Goal: Information Seeking & Learning: Learn about a topic

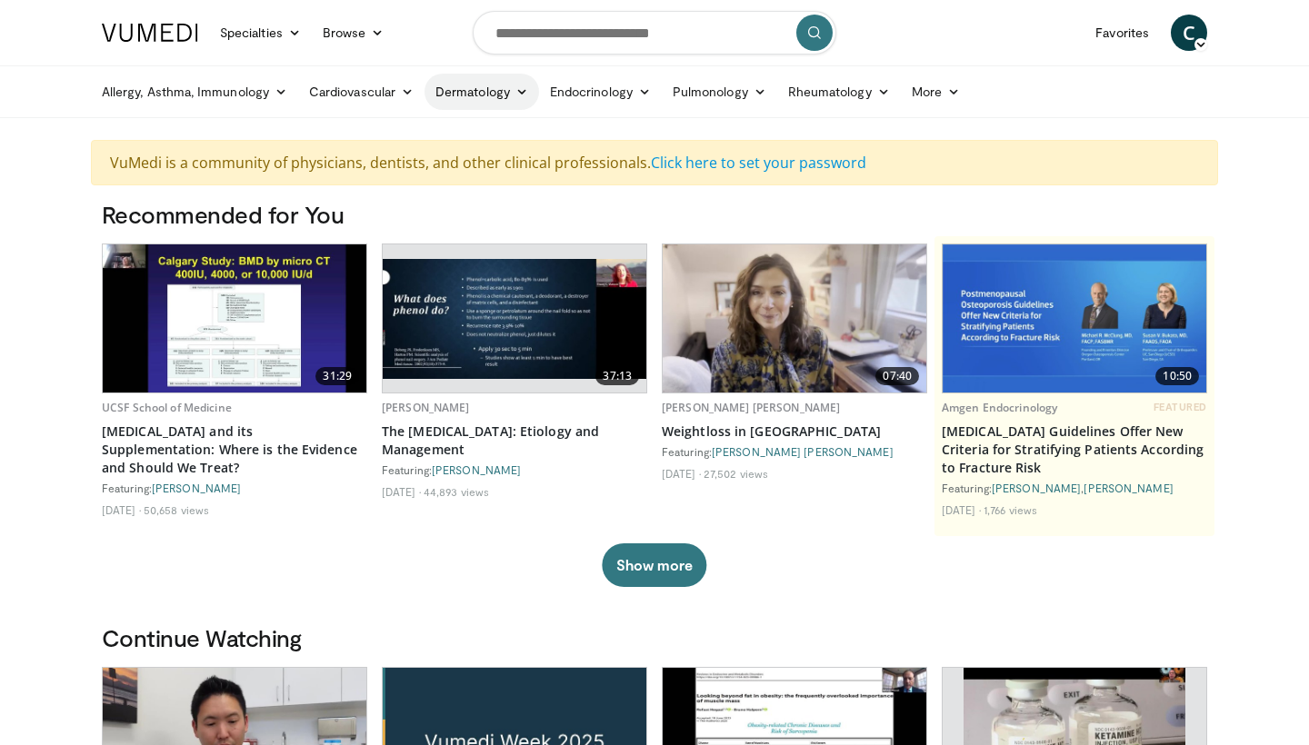
click at [516, 93] on icon at bounding box center [521, 91] width 13 height 13
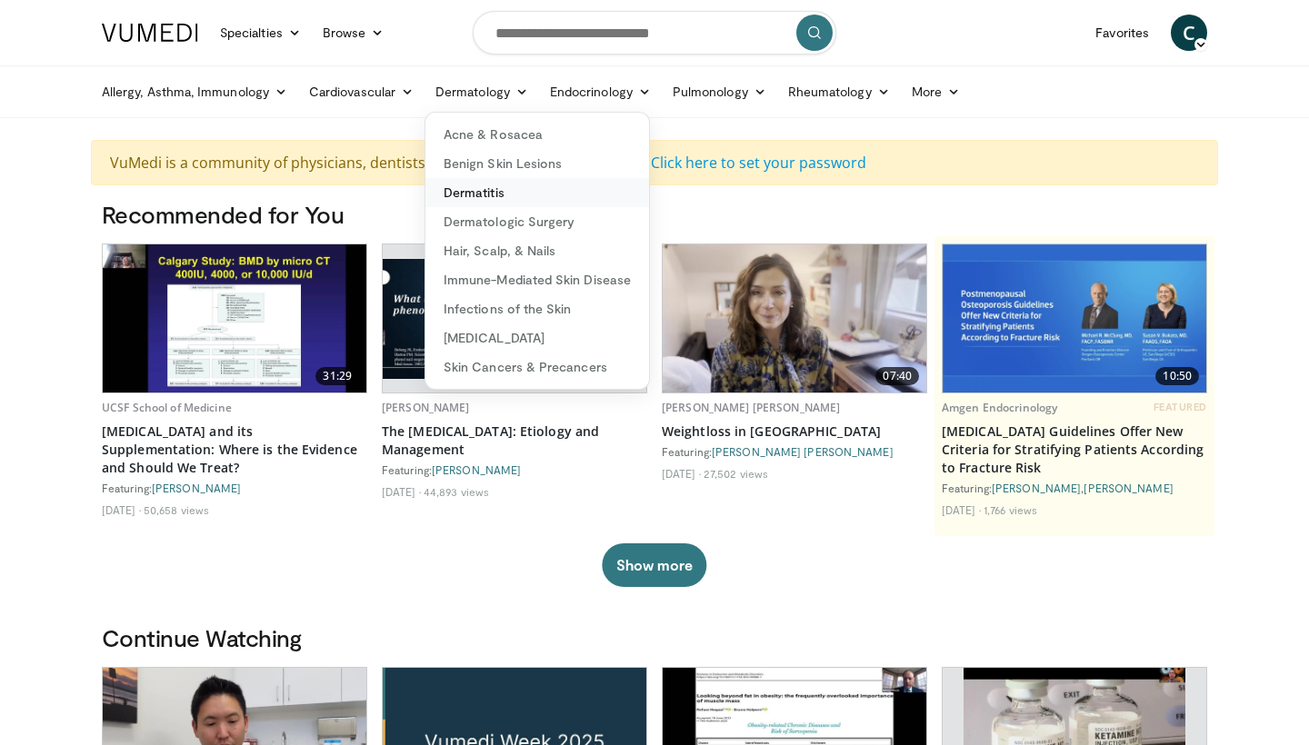
click at [479, 197] on link "Dermatitis" at bounding box center [537, 192] width 224 height 29
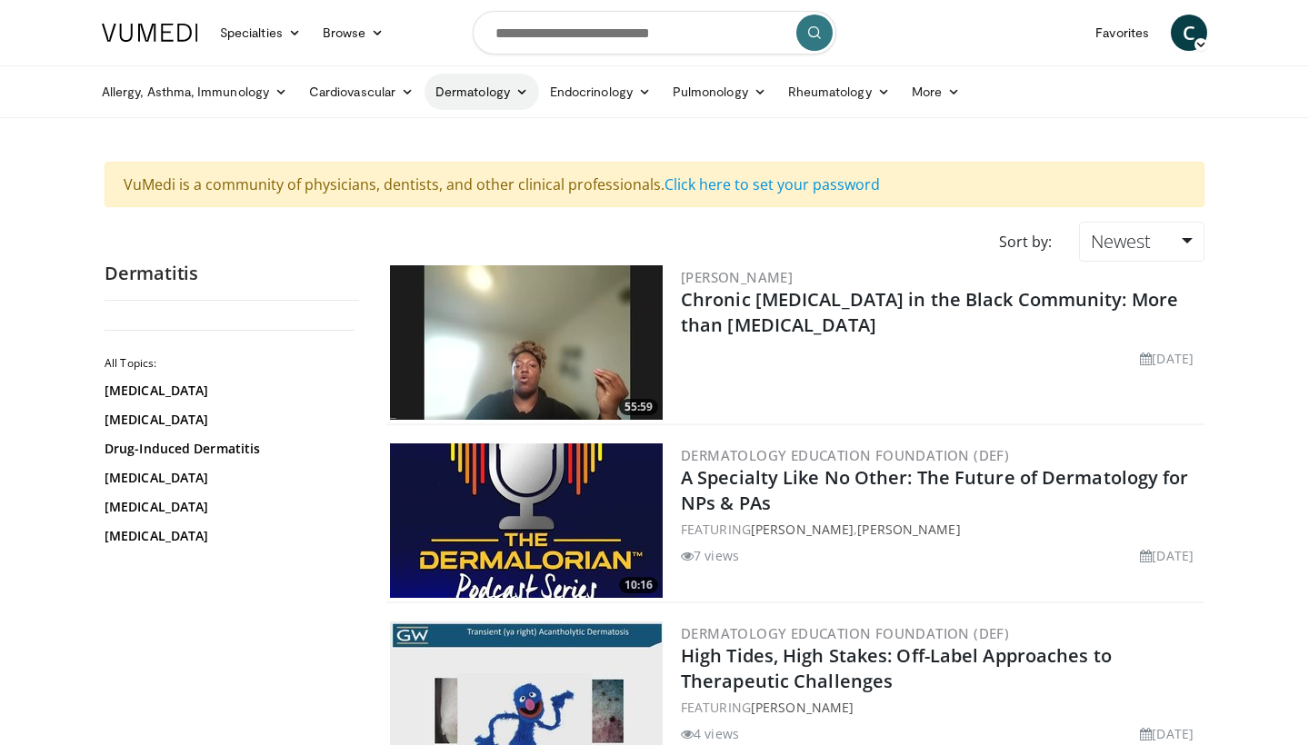
click at [524, 81] on link "Dermatology" at bounding box center [481, 92] width 114 height 36
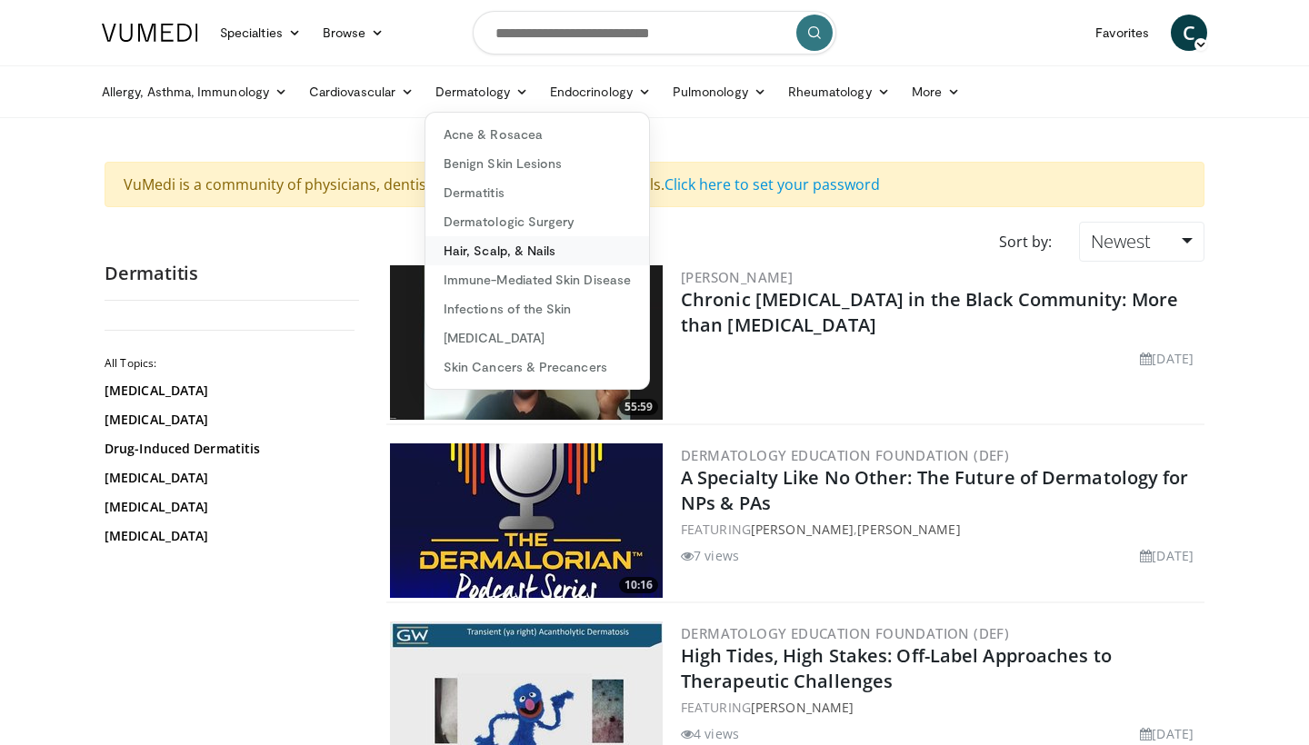
click at [509, 252] on link "Hair, Scalp, & Nails" at bounding box center [537, 250] width 224 height 29
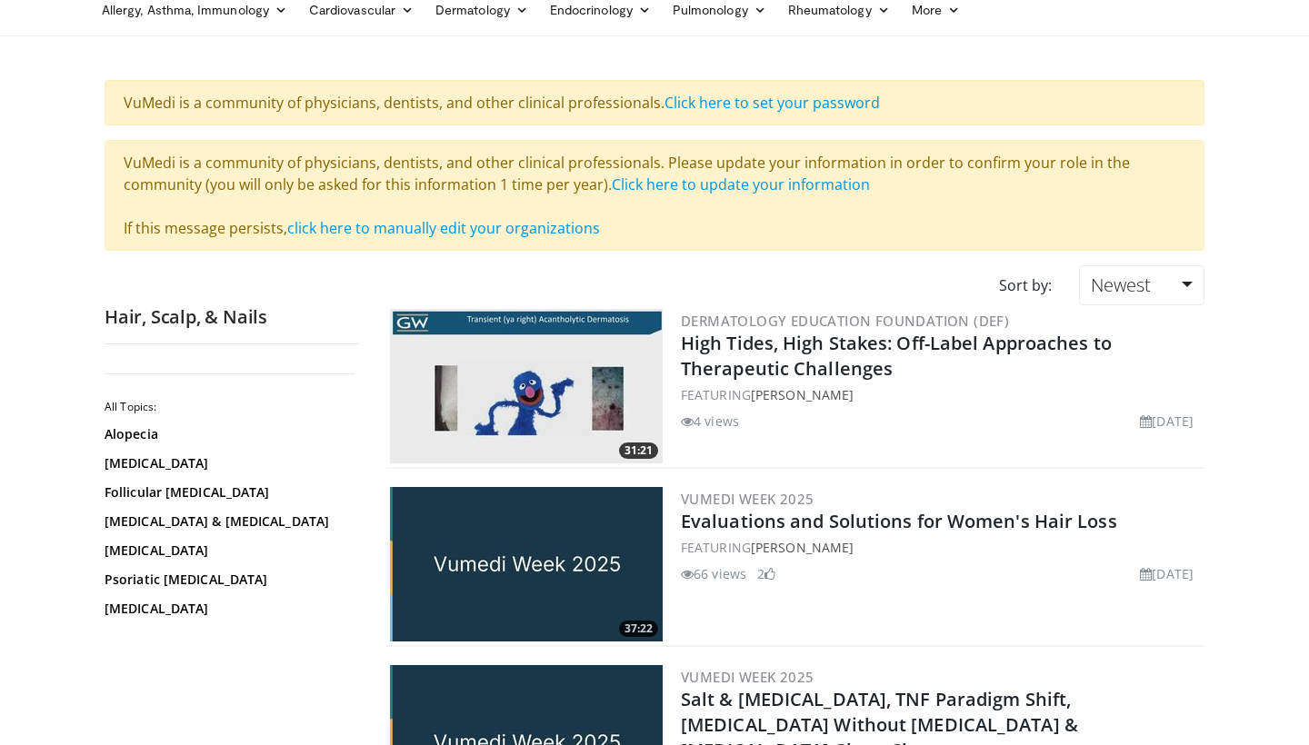
scroll to position [88, 0]
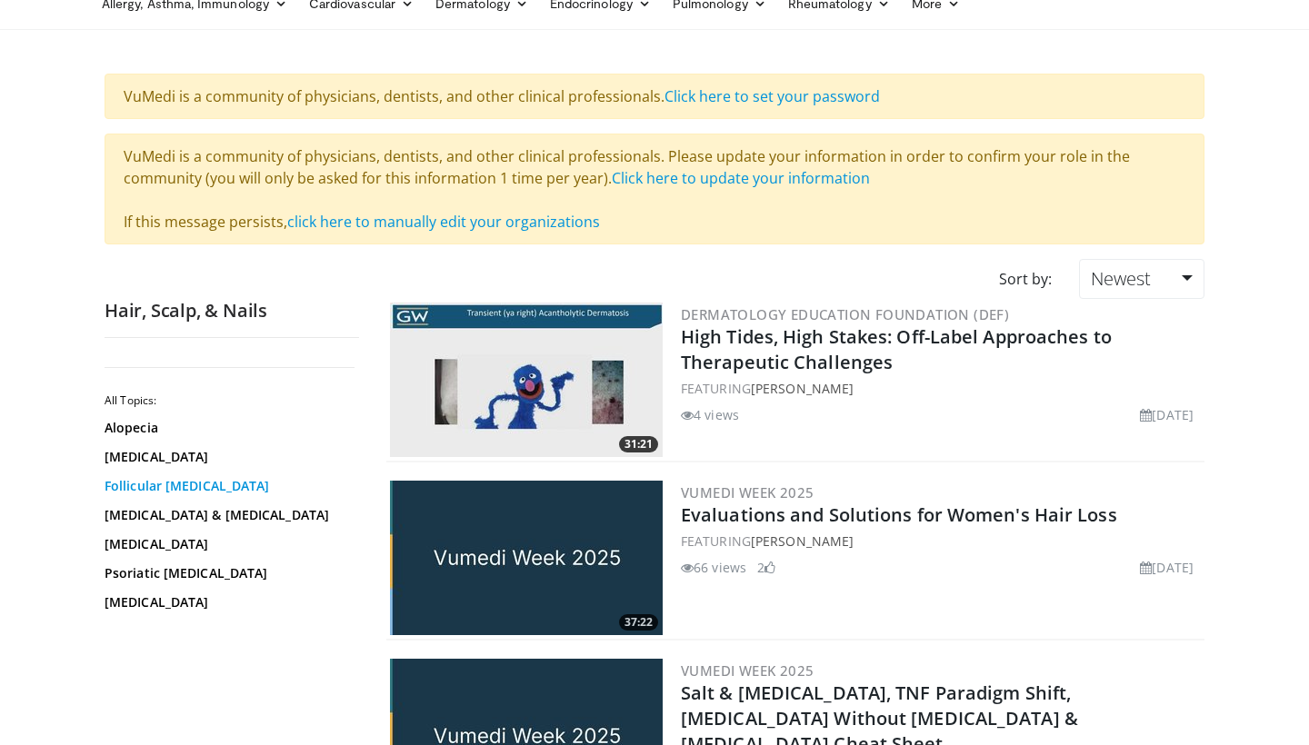
click at [211, 488] on link "Follicular [MEDICAL_DATA]" at bounding box center [227, 486] width 245 height 18
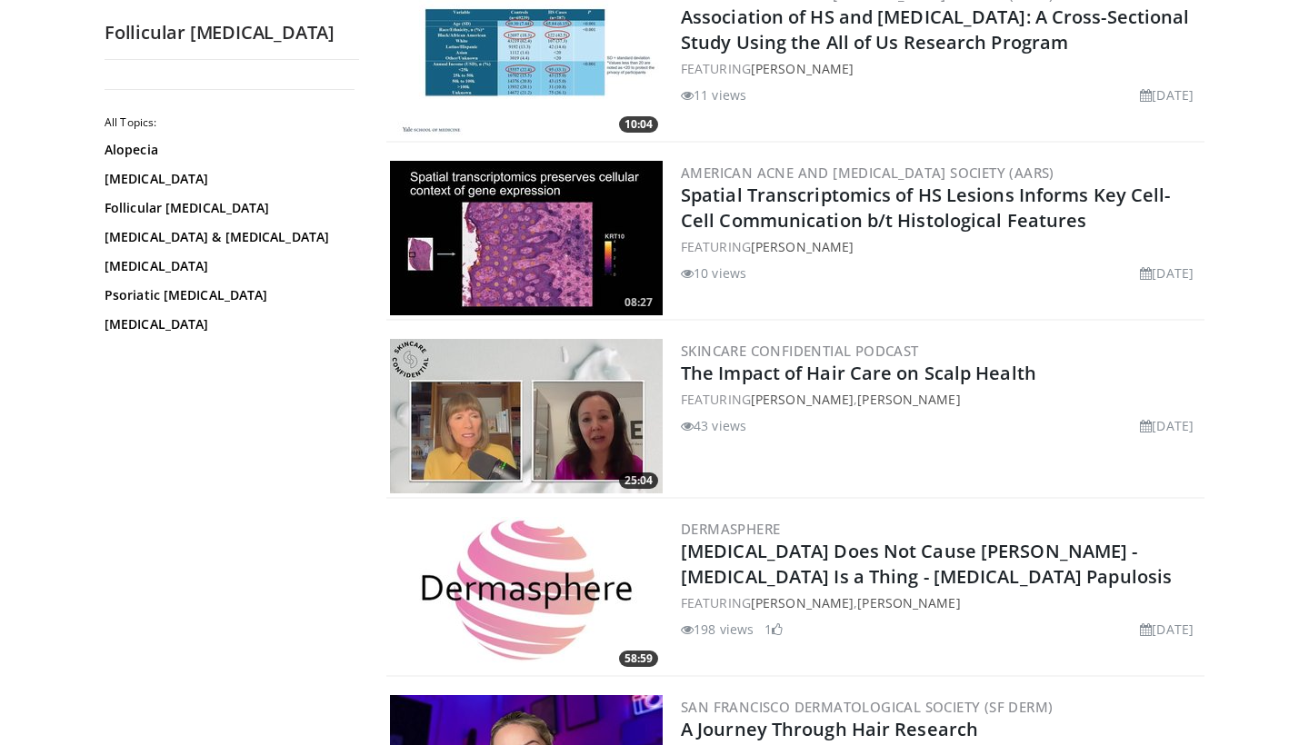
scroll to position [1174, 0]
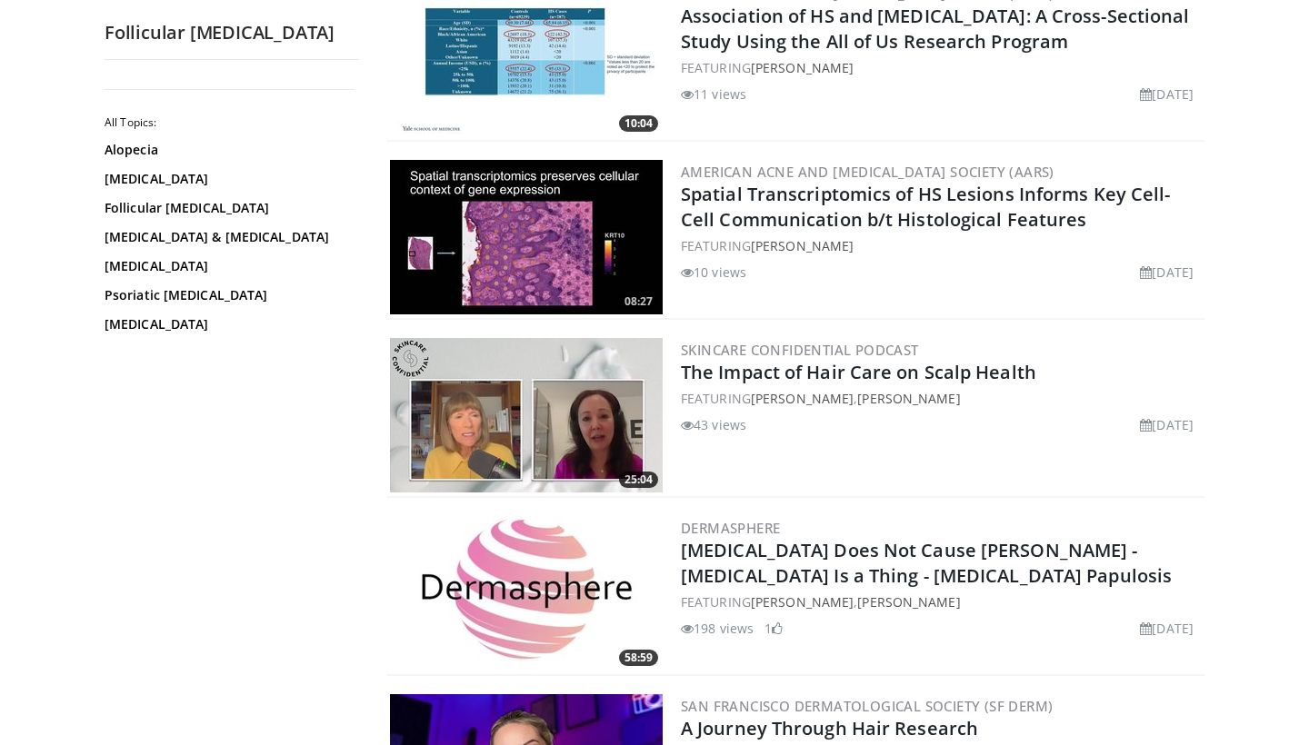
click at [390, 548] on img at bounding box center [526, 593] width 273 height 154
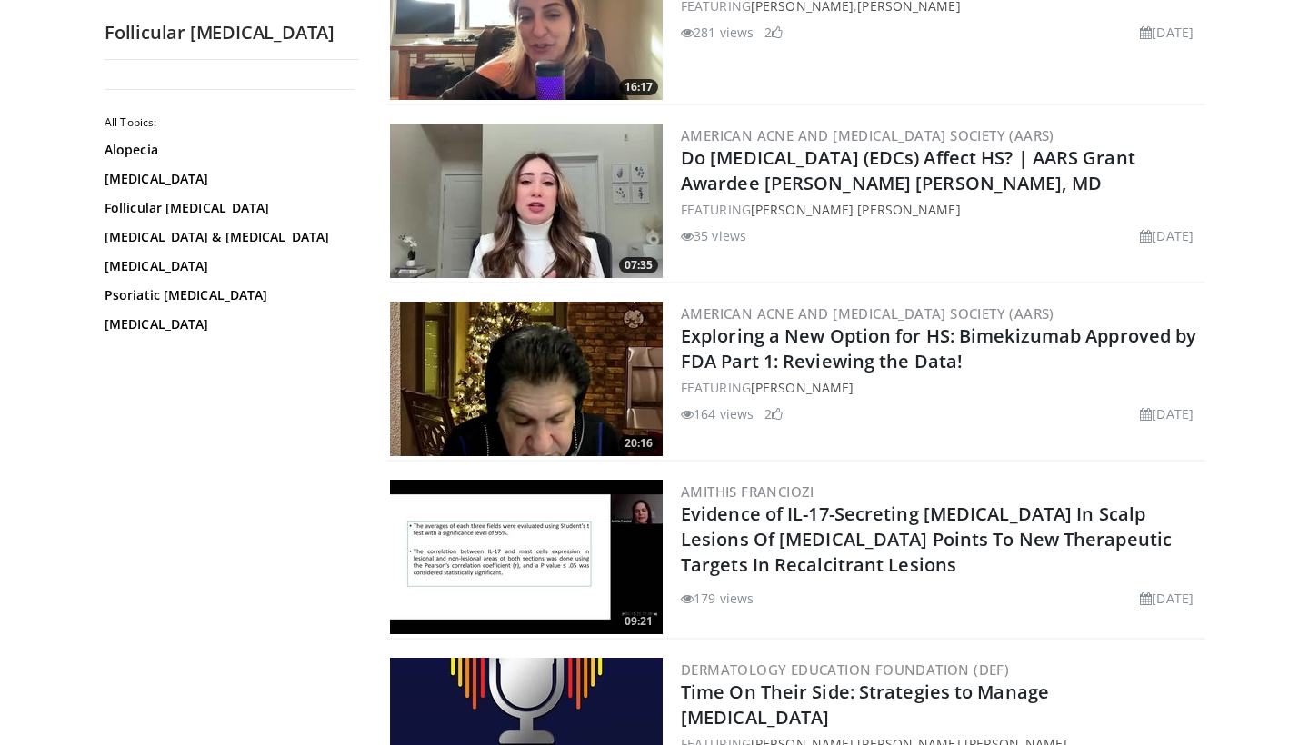
scroll to position [2282, 0]
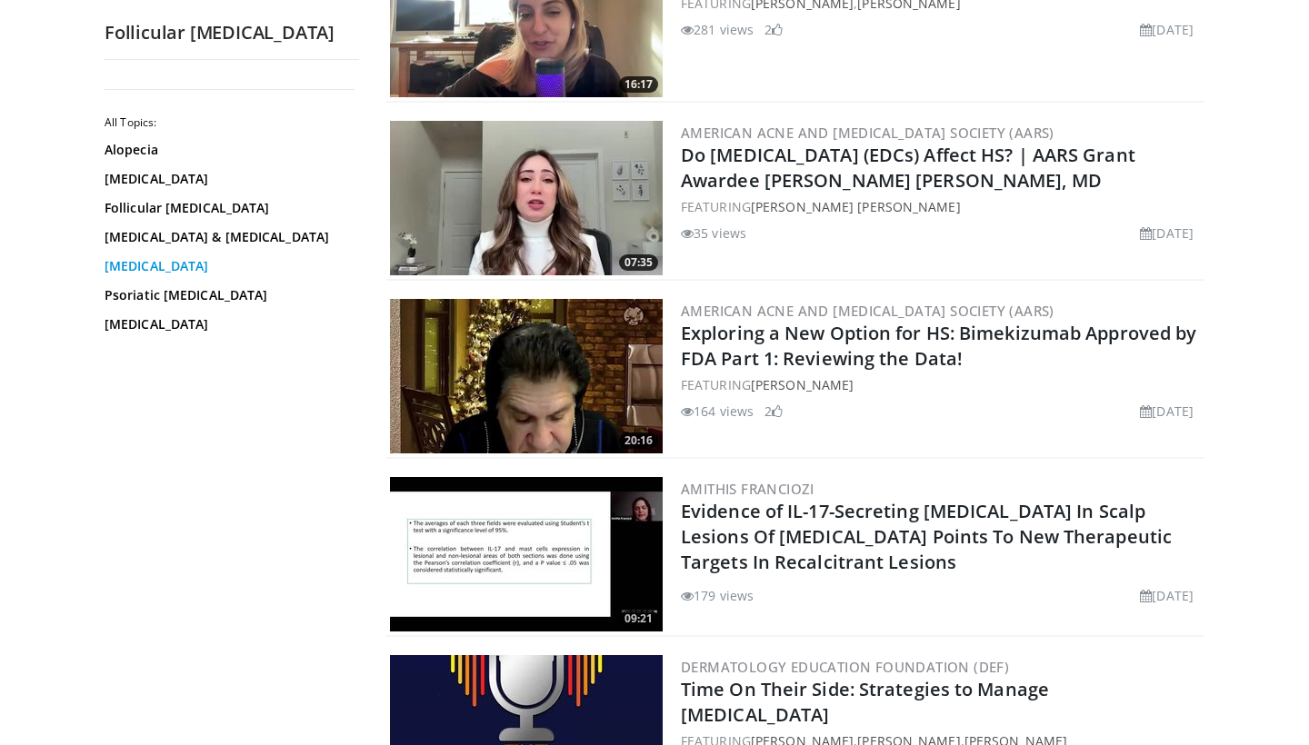
click at [169, 265] on link "Nail Fungus" at bounding box center [227, 266] width 245 height 18
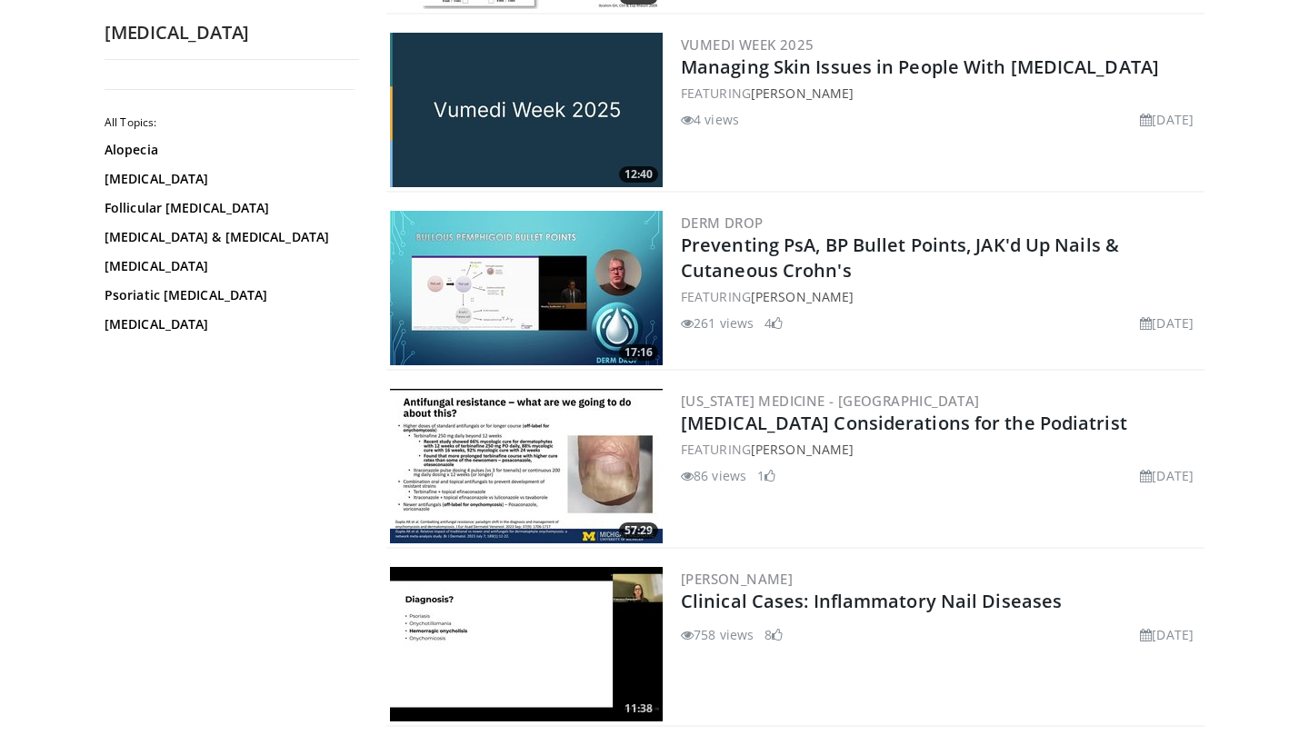
scroll to position [412, 0]
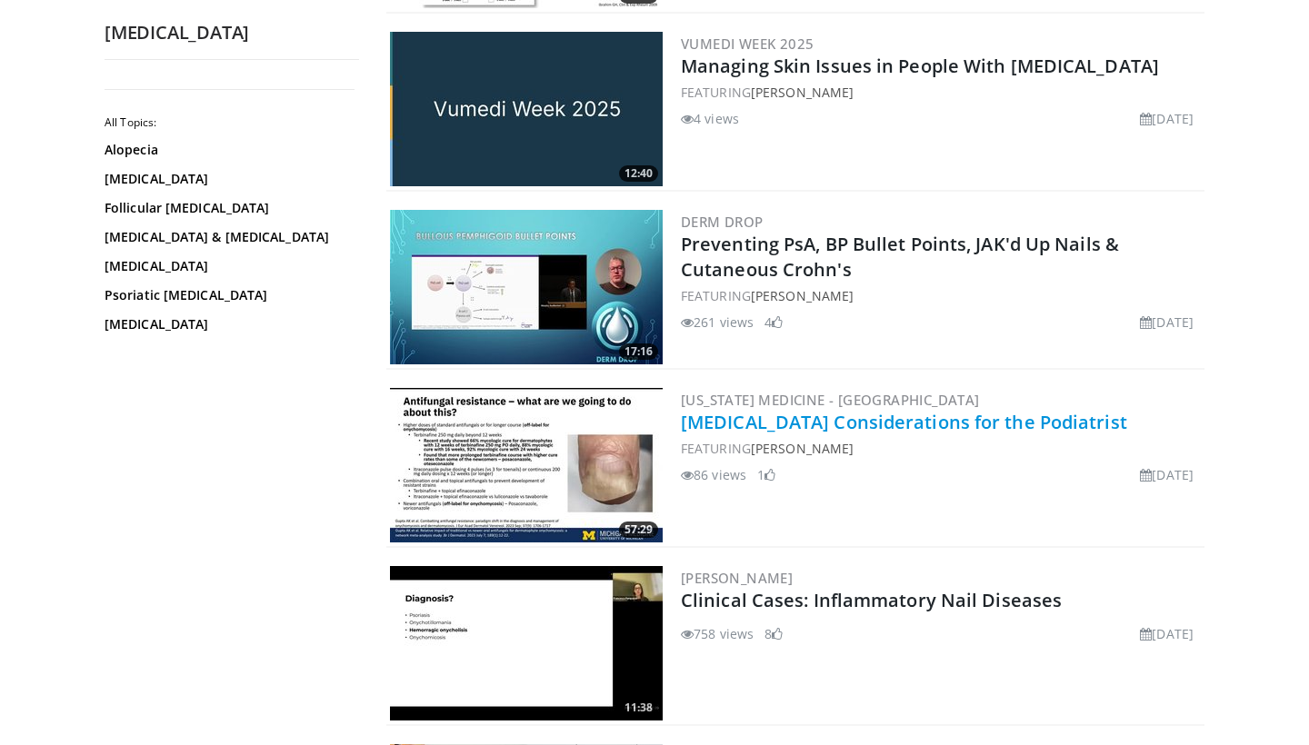
click at [791, 428] on link "[MEDICAL_DATA] Considerations for the Podiatrist" at bounding box center [904, 422] width 446 height 25
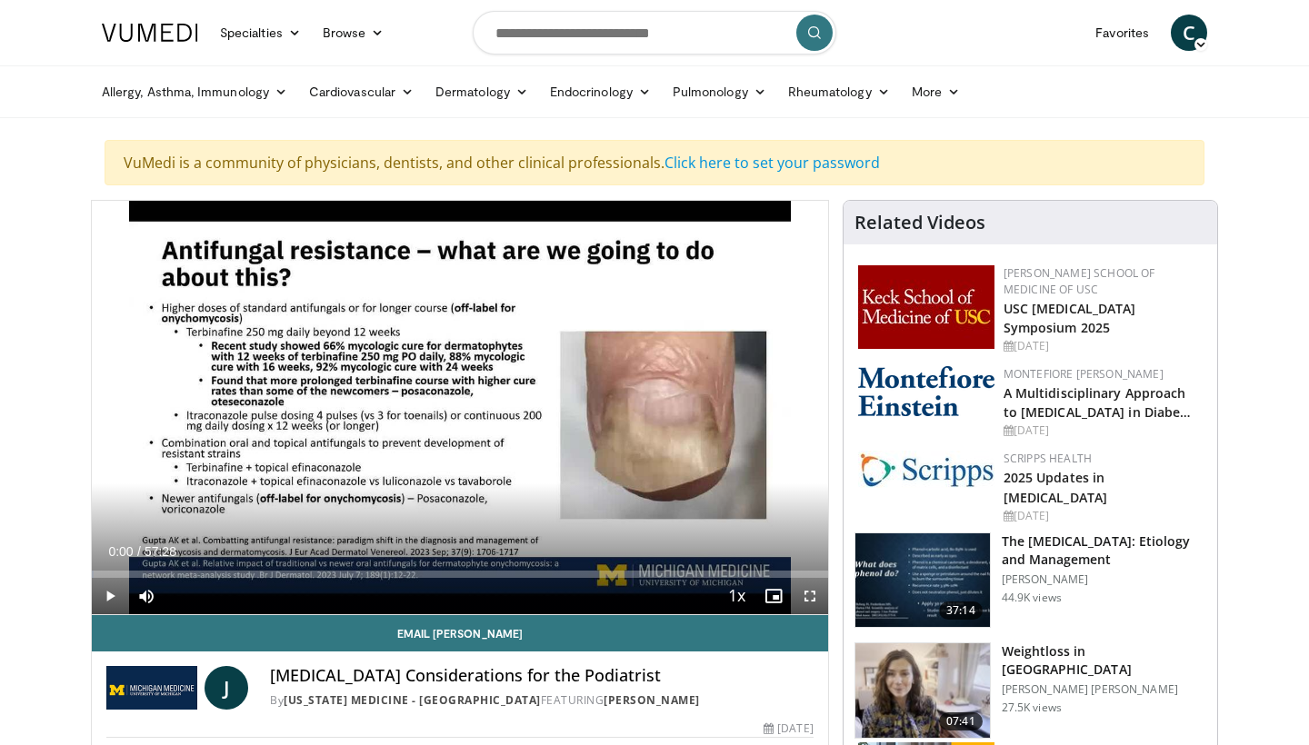
click at [114, 595] on span "Video Player" at bounding box center [110, 596] width 36 height 36
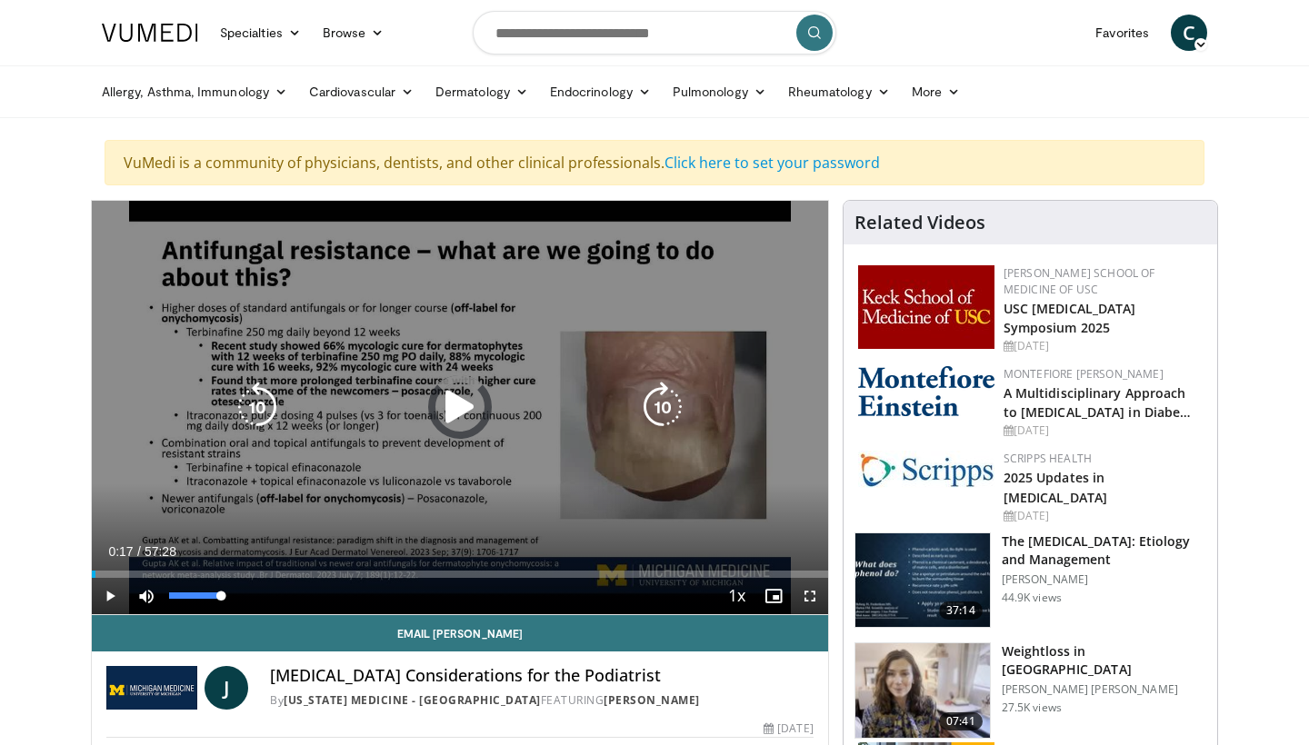
drag, startPoint x: 95, startPoint y: 574, endPoint x: 162, endPoint y: 579, distance: 66.5
click at [162, 580] on div "Current Time 0:17 / Duration 57:28 Play Skip Backward Skip Forward Mute 100% Lo…" at bounding box center [460, 596] width 736 height 36
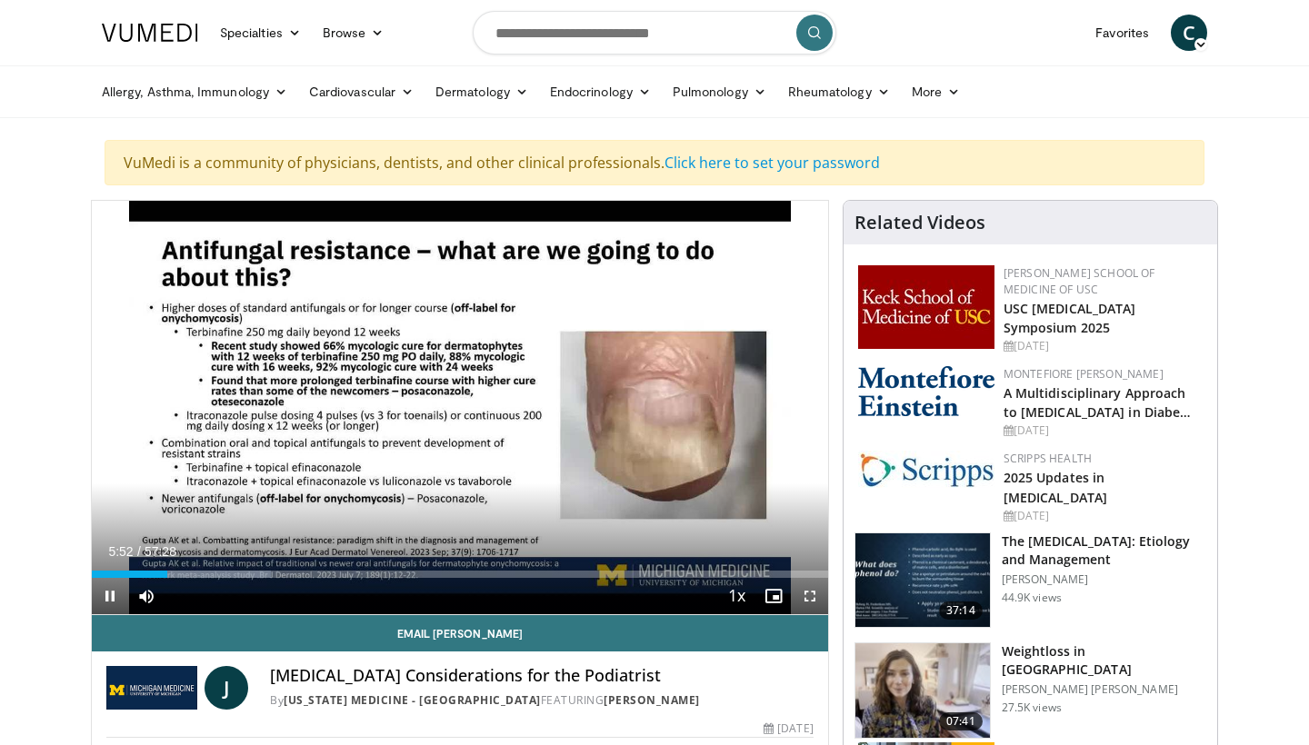
drag, startPoint x: 165, startPoint y: 574, endPoint x: 216, endPoint y: 586, distance: 52.2
click at [216, 586] on video-js "**********" at bounding box center [460, 408] width 736 height 414
drag, startPoint x: 193, startPoint y: 573, endPoint x: 229, endPoint y: 585, distance: 38.2
click at [229, 585] on div "Current Time 10:13 / Duration 57:28 Play Skip Backward Skip Forward Mute 88% Lo…" at bounding box center [460, 596] width 736 height 36
drag, startPoint x: 231, startPoint y: 572, endPoint x: 294, endPoint y: 579, distance: 64.0
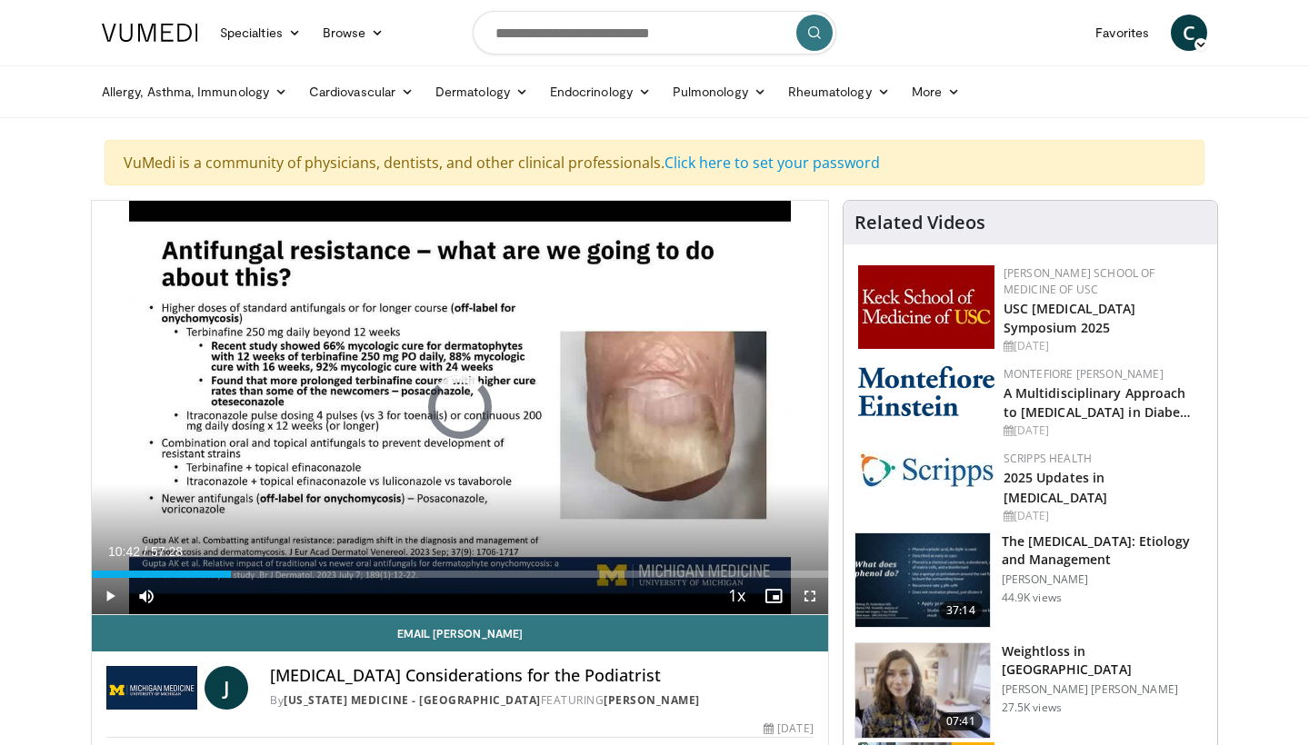
click at [294, 579] on div "Current Time 10:42 / Duration 57:28 Play Skip Backward Skip Forward Mute 88% Lo…" at bounding box center [460, 596] width 736 height 36
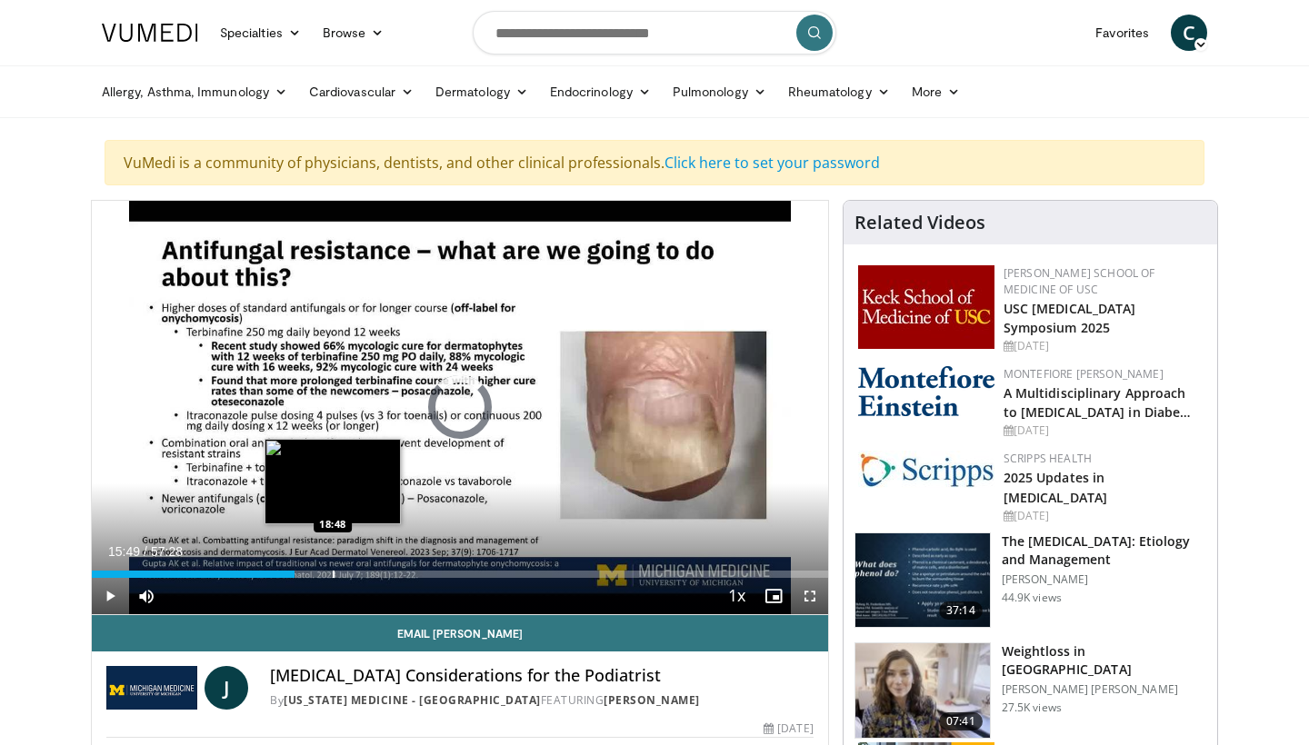
drag, startPoint x: 294, startPoint y: 572, endPoint x: 334, endPoint y: 577, distance: 39.3
click at [334, 577] on div "Progress Bar" at bounding box center [334, 574] width 2 height 7
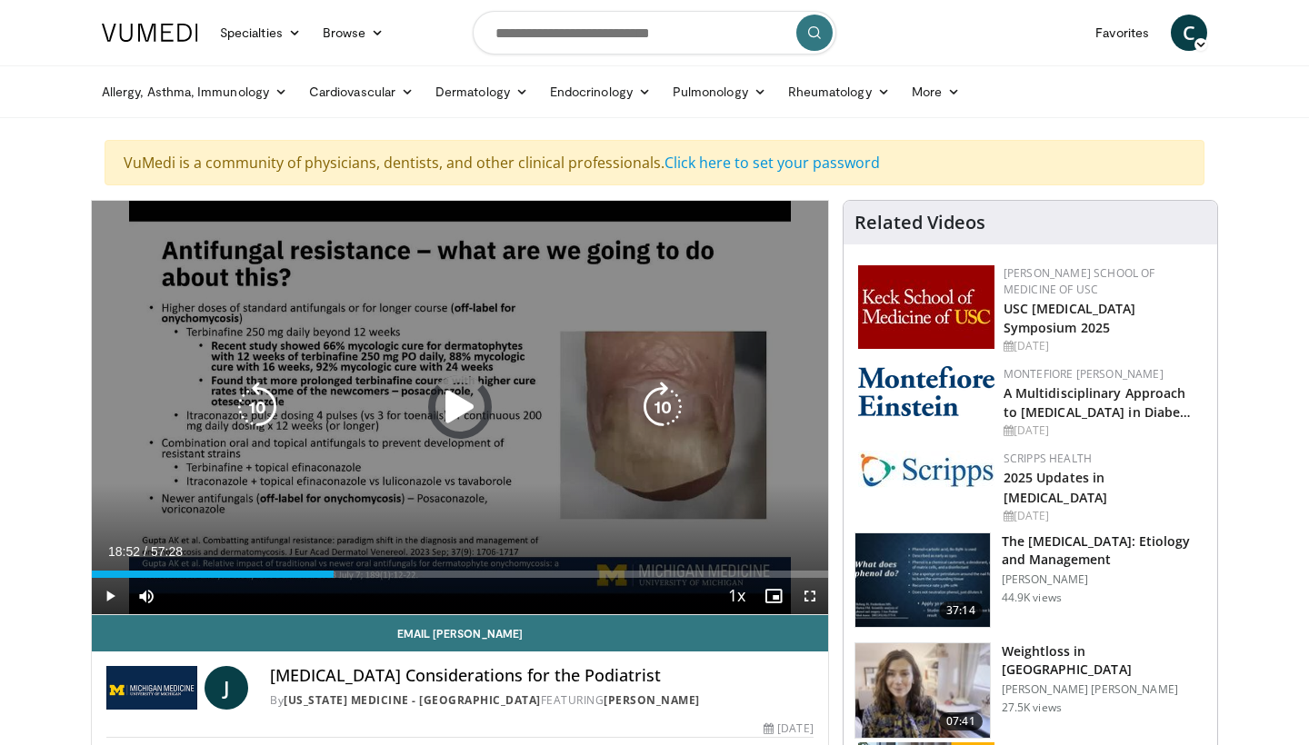
drag, startPoint x: 334, startPoint y: 576, endPoint x: 384, endPoint y: 586, distance: 51.9
click at [384, 587] on div "Current Time 18:52 / Duration 57:28 Play Skip Backward Skip Forward Mute 88% Lo…" at bounding box center [460, 596] width 736 height 36
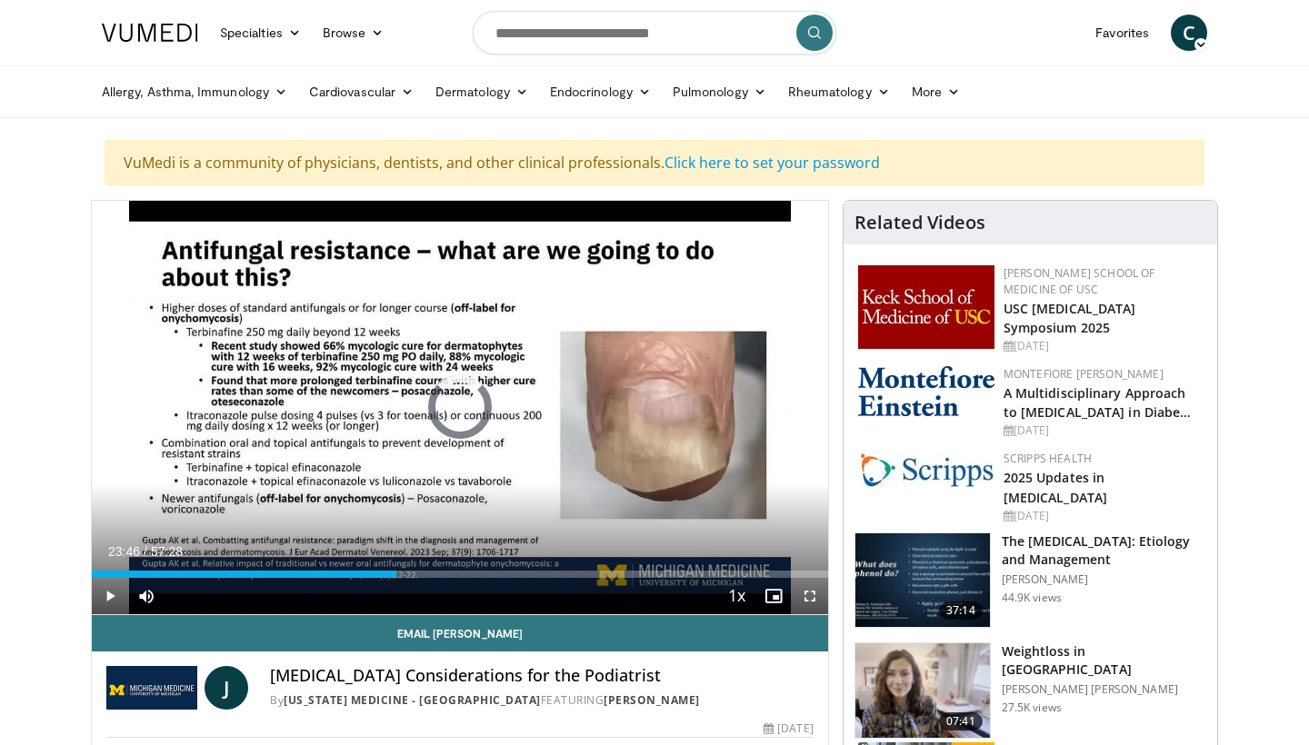
drag, startPoint x: 396, startPoint y: 576, endPoint x: 446, endPoint y: 578, distance: 50.0
click at [446, 578] on div "Current Time 23:46 / Duration 57:28 Play Skip Backward Skip Forward Mute 88% Lo…" at bounding box center [460, 596] width 736 height 36
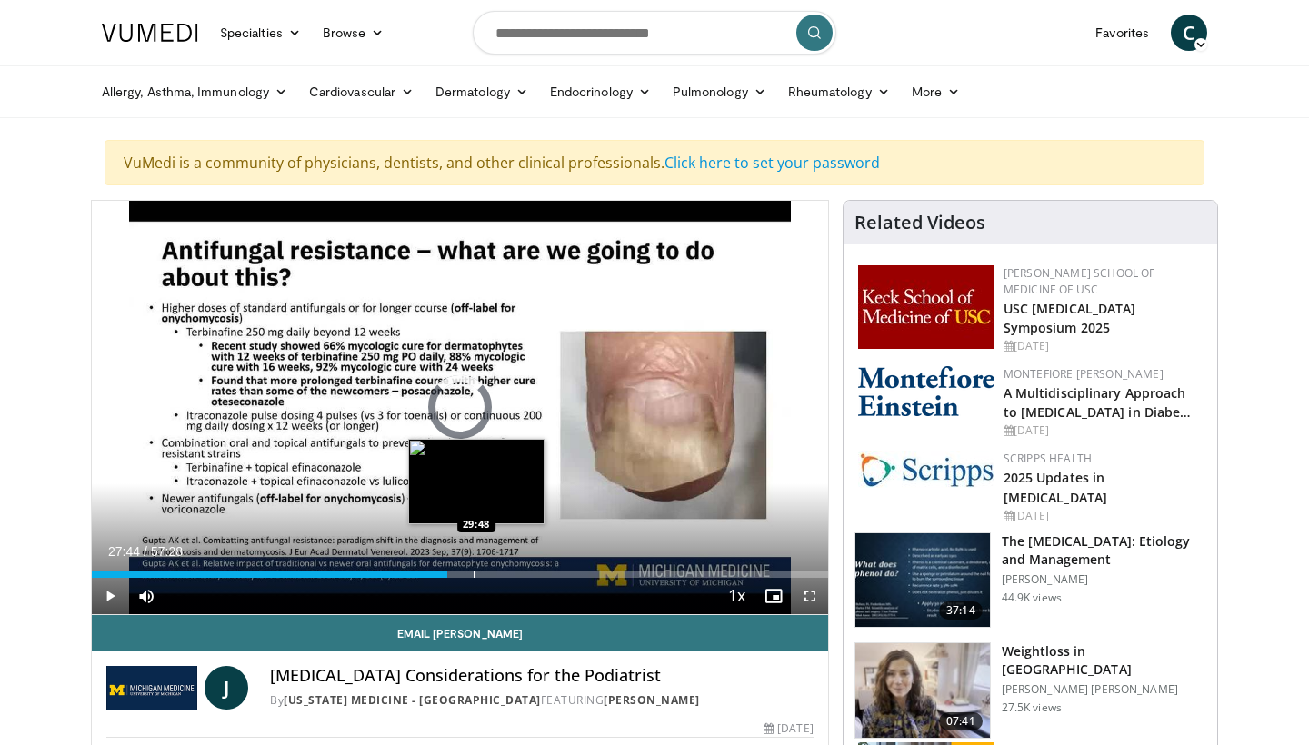
drag, startPoint x: 447, startPoint y: 576, endPoint x: 481, endPoint y: 575, distance: 33.6
click at [475, 575] on div "Progress Bar" at bounding box center [474, 574] width 2 height 7
drag, startPoint x: 491, startPoint y: 577, endPoint x: 473, endPoint y: 573, distance: 18.5
click at [473, 573] on div "Progress Bar" at bounding box center [474, 574] width 2 height 7
drag, startPoint x: 473, startPoint y: 574, endPoint x: 458, endPoint y: 573, distance: 14.6
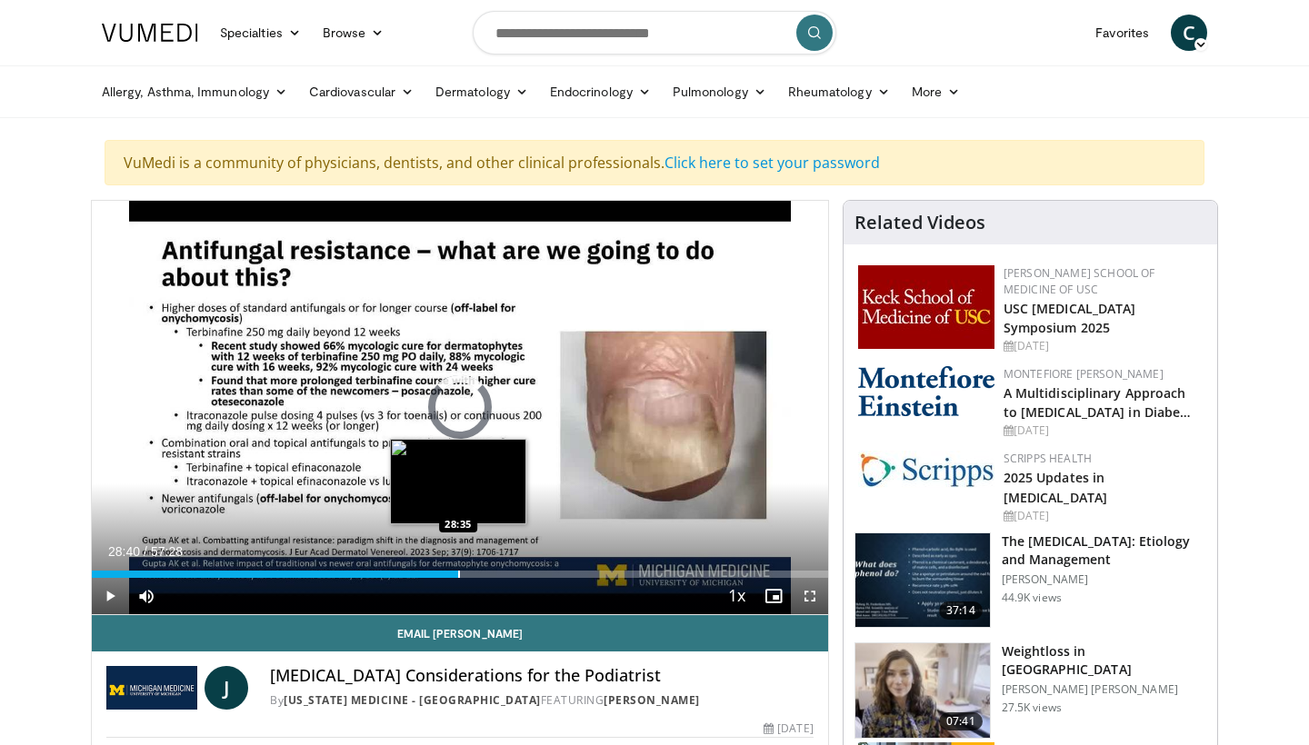
click at [458, 573] on div "Progress Bar" at bounding box center [459, 574] width 2 height 7
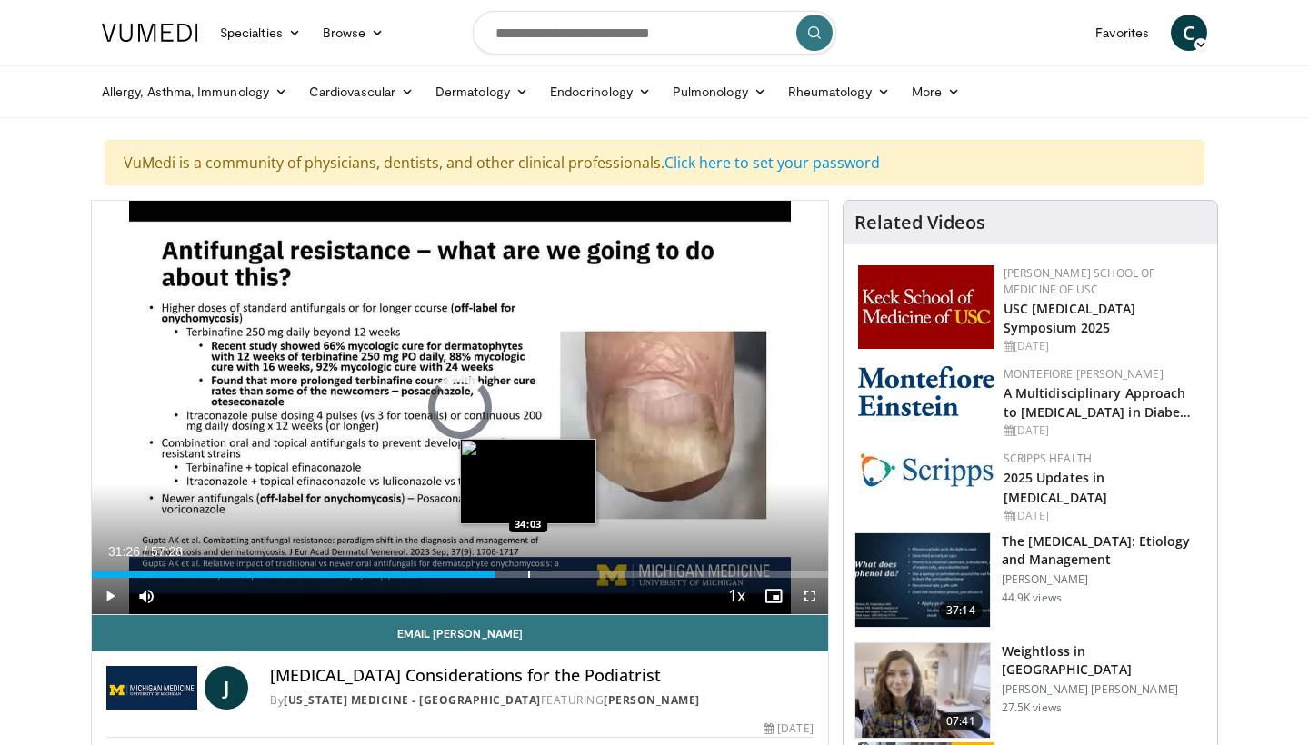
drag, startPoint x: 494, startPoint y: 576, endPoint x: 528, endPoint y: 575, distance: 33.6
click at [528, 575] on div "Progress Bar" at bounding box center [529, 574] width 2 height 7
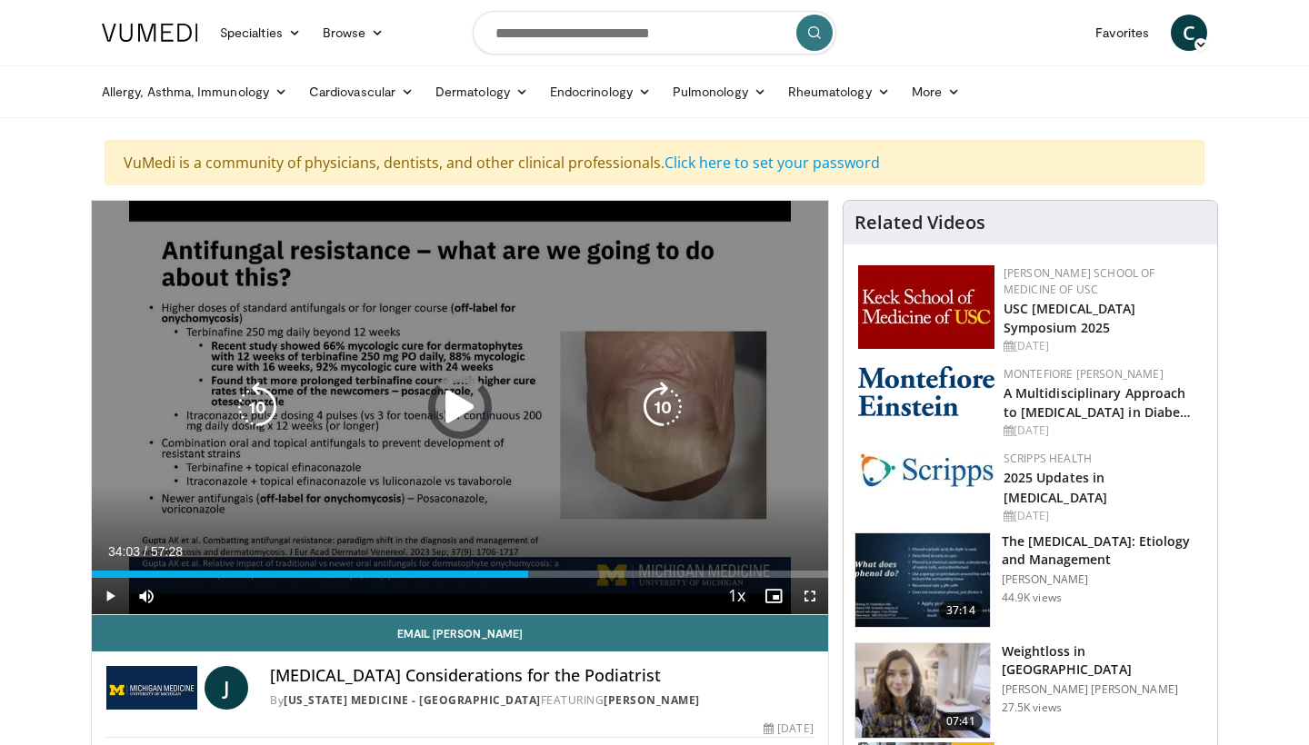
drag, startPoint x: 526, startPoint y: 576, endPoint x: 574, endPoint y: 581, distance: 48.4
click at [574, 582] on div "Current Time 34:03 / Duration 57:28 Play Skip Backward Skip Forward Mute 88% Lo…" at bounding box center [460, 596] width 736 height 36
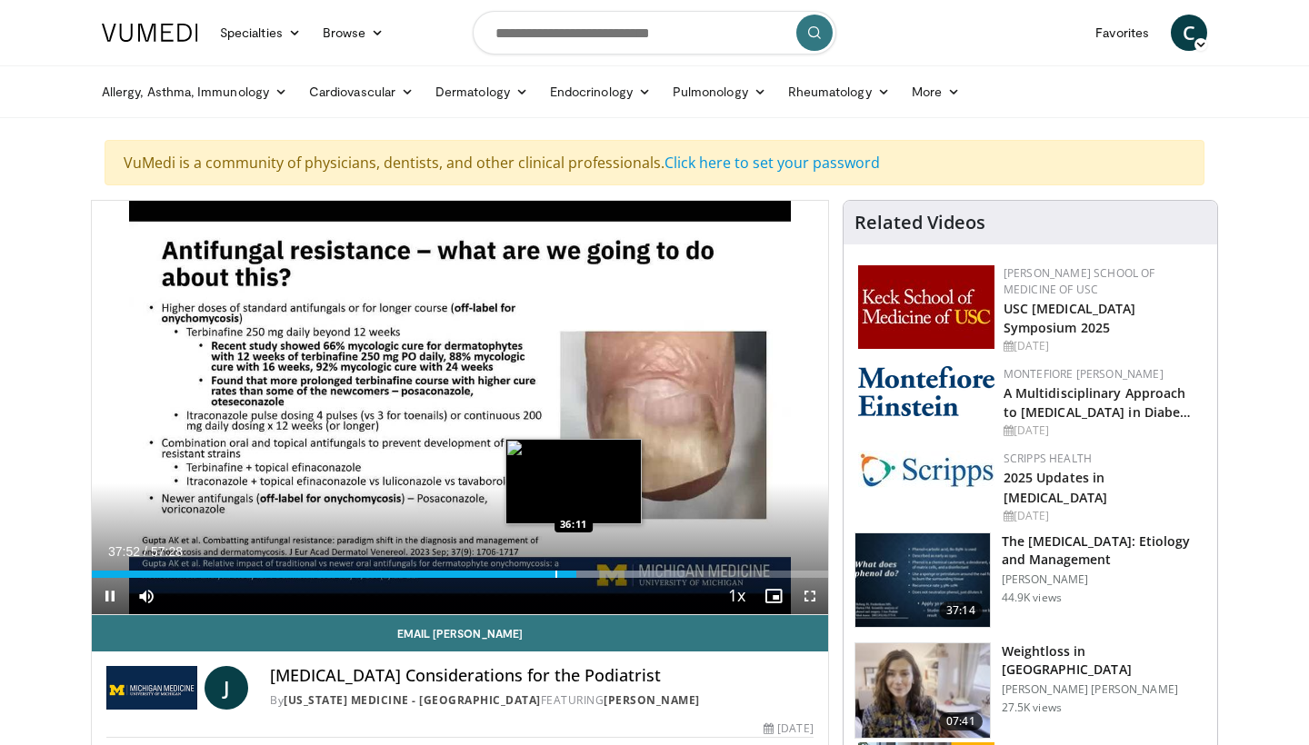
drag, startPoint x: 575, startPoint y: 578, endPoint x: 555, endPoint y: 577, distance: 20.0
click at [555, 578] on div "Current Time 37:52 / Duration 57:28 Pause Skip Backward Skip Forward Mute 88% L…" at bounding box center [460, 596] width 736 height 36
drag, startPoint x: 571, startPoint y: 572, endPoint x: 549, endPoint y: 574, distance: 21.9
click at [549, 574] on div "Progress Bar" at bounding box center [550, 574] width 2 height 7
click at [572, 572] on div "Progress Bar" at bounding box center [573, 574] width 2 height 7
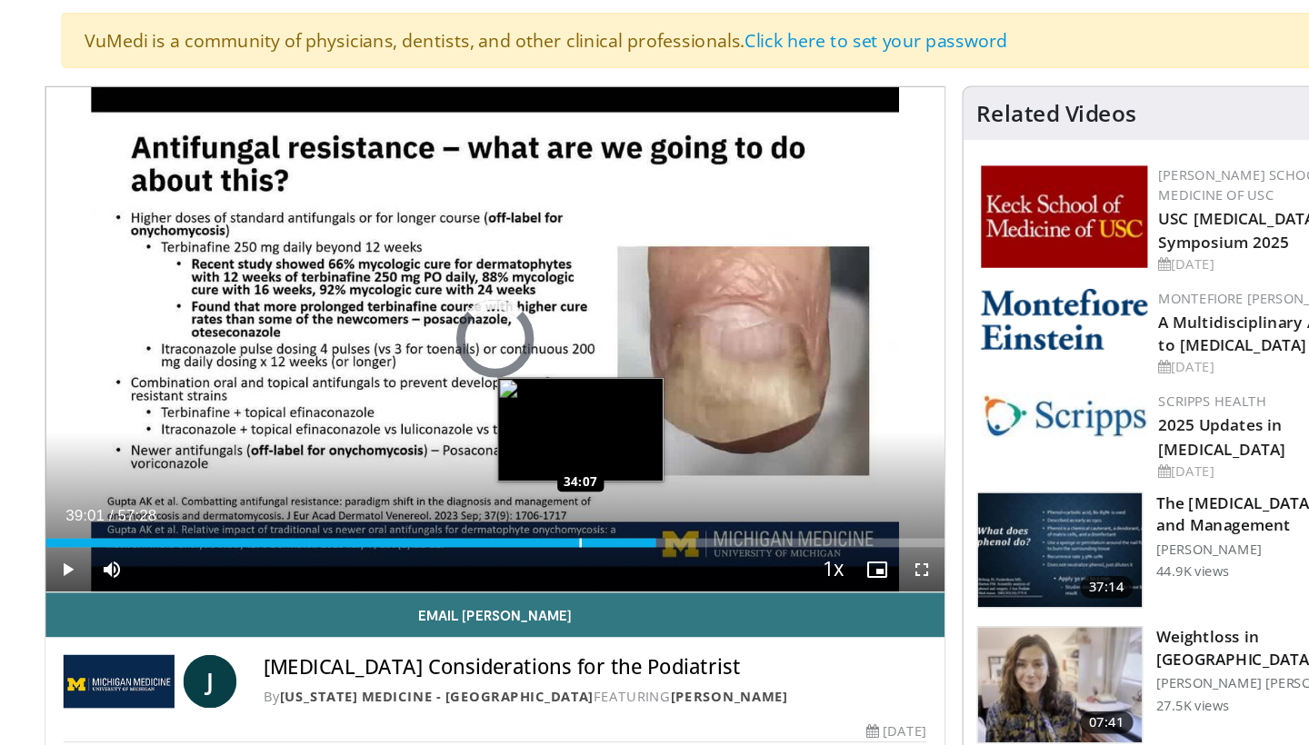
drag, startPoint x: 541, startPoint y: 444, endPoint x: 572, endPoint y: 444, distance: 30.9
click at [572, 571] on div "Loaded : 0.00% 34:03 34:07" at bounding box center [460, 574] width 736 height 7
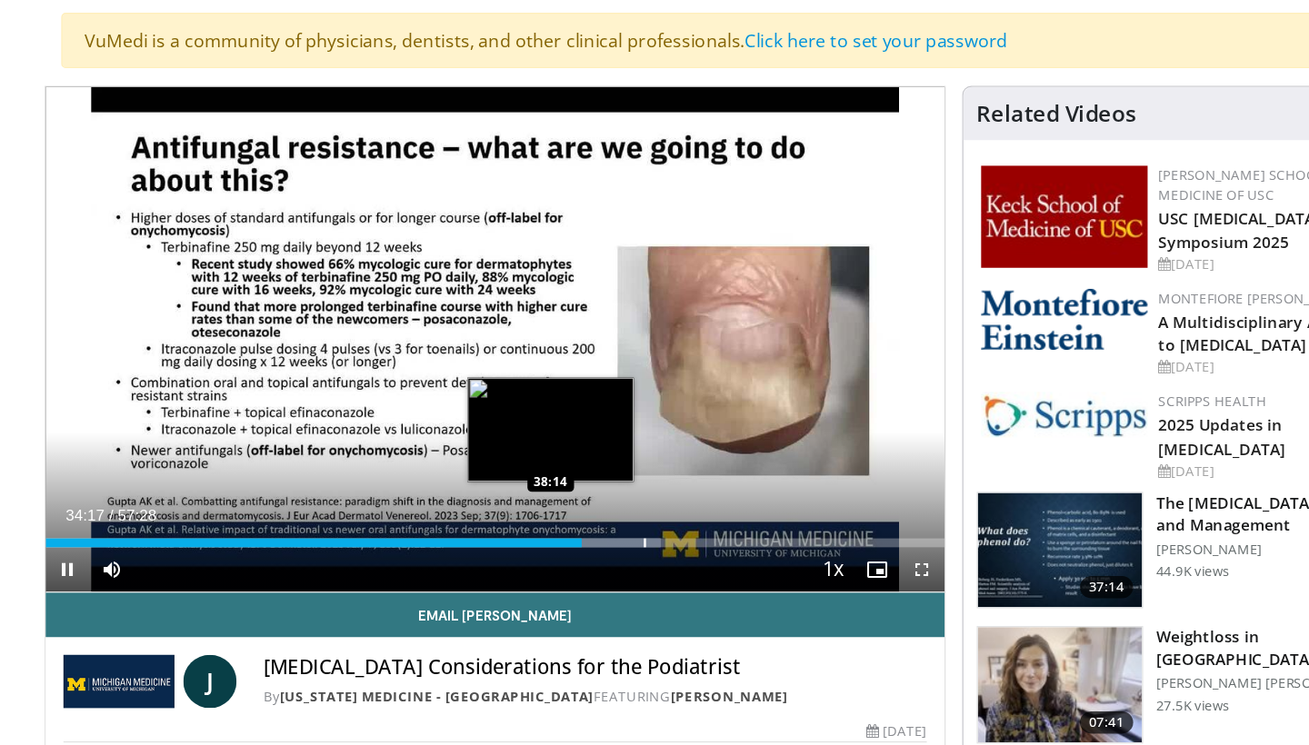
drag, startPoint x: 477, startPoint y: 448, endPoint x: 539, endPoint y: 448, distance: 61.8
click at [539, 578] on div "Current Time 34:17 / Duration 57:28 Pause Skip Backward Skip Forward Mute 88% L…" at bounding box center [460, 596] width 736 height 36
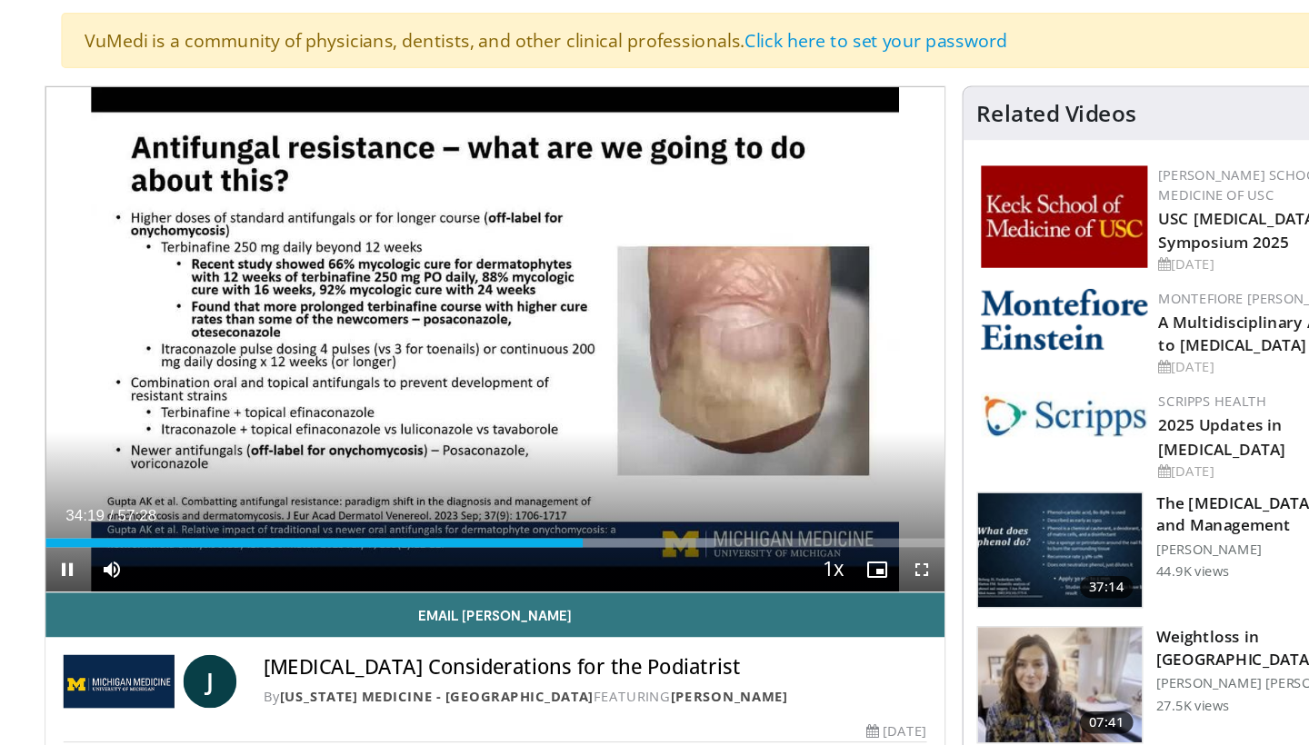
click at [92, 578] on span "Video Player" at bounding box center [110, 596] width 36 height 36
drag, startPoint x: 477, startPoint y: 443, endPoint x: 685, endPoint y: 443, distance: 208.1
click at [685, 578] on div "Current Time 48:45 / Duration 57:28 Play Skip Backward Skip Forward Mute 0% Loa…" at bounding box center [460, 596] width 736 height 36
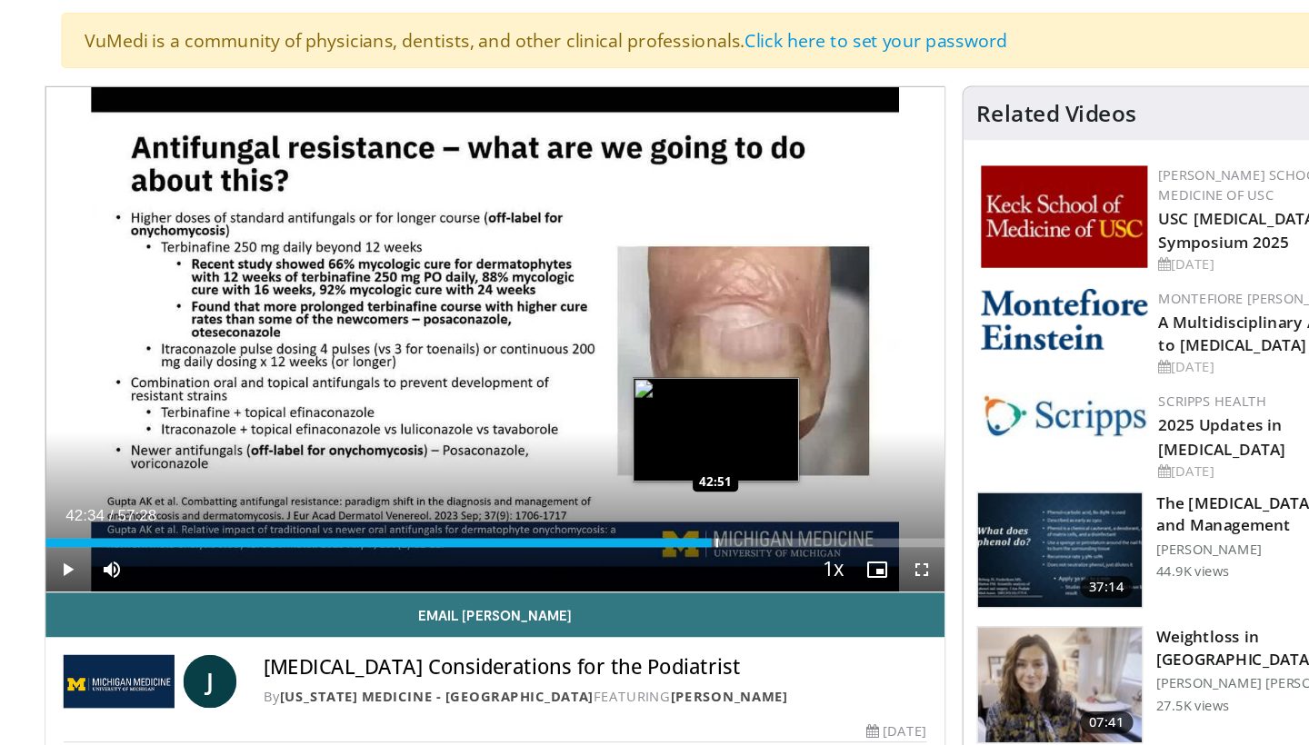
drag, startPoint x: 659, startPoint y: 443, endPoint x: 712, endPoint y: 439, distance: 52.8
click at [712, 561] on div "Loaded : 0.00% 42:51 42:51" at bounding box center [460, 569] width 736 height 17
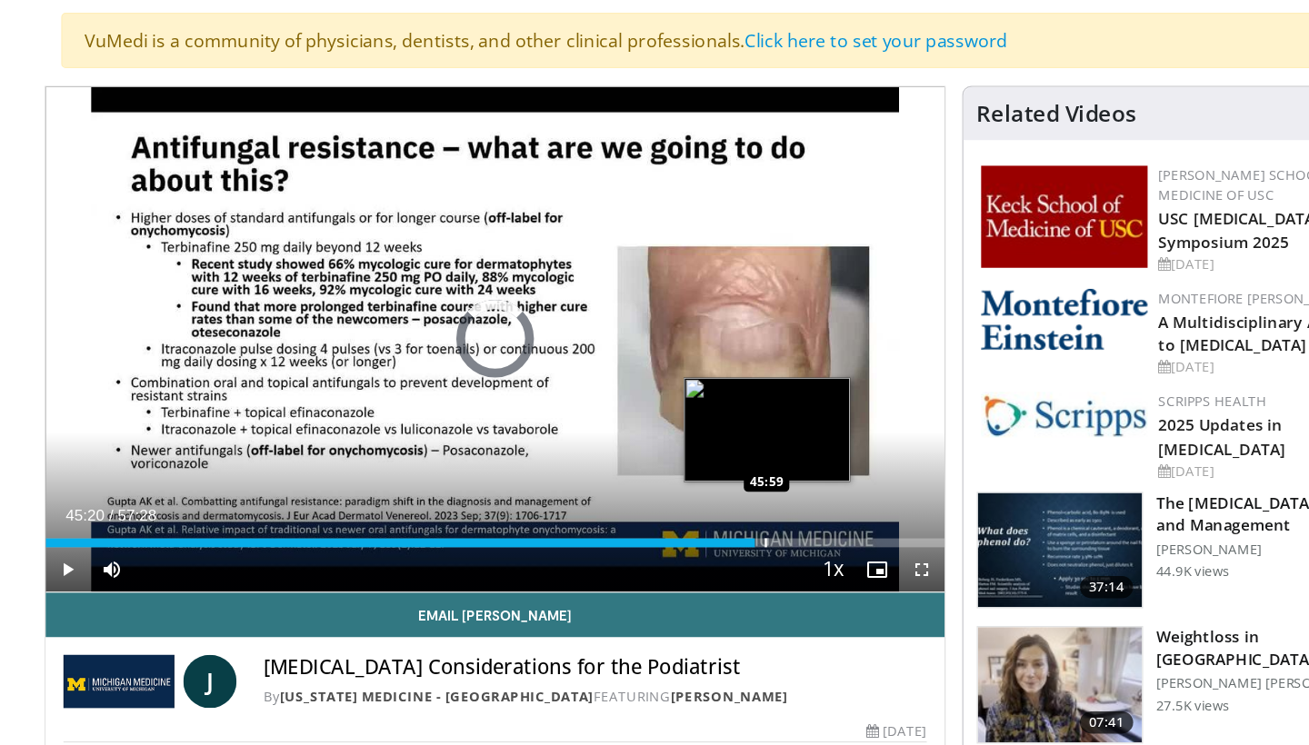
drag, startPoint x: 590, startPoint y: 444, endPoint x: 762, endPoint y: 432, distance: 172.2
click at [762, 561] on div "Loaded : 0.00% 45:54 45:59" at bounding box center [460, 569] width 736 height 17
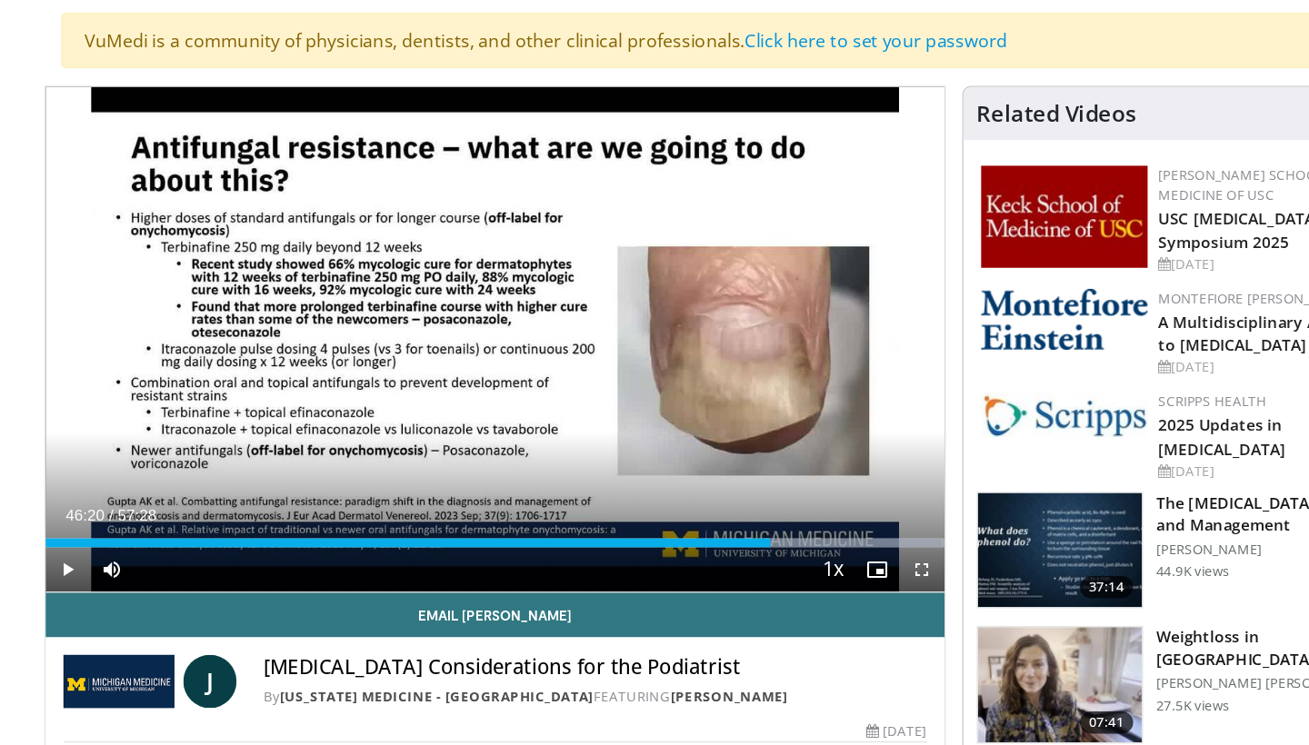
click at [92, 578] on span "Video Player" at bounding box center [110, 596] width 36 height 36
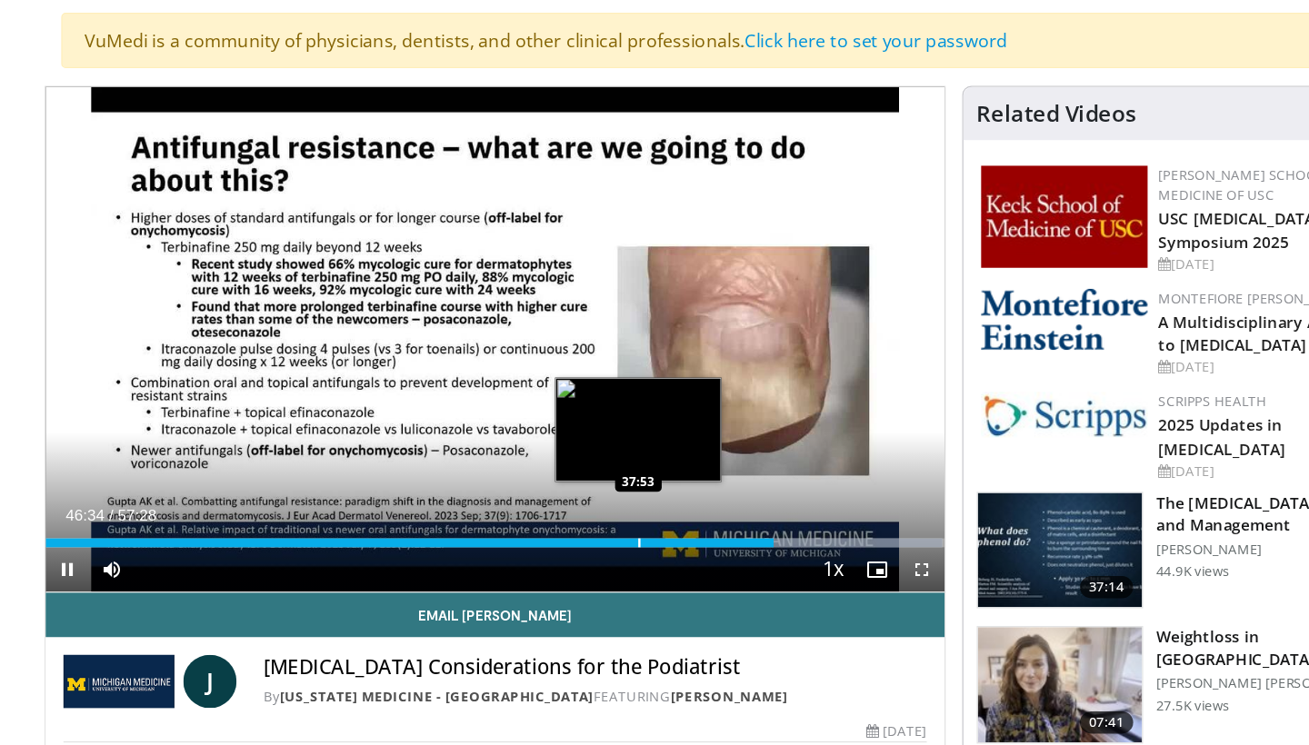
click at [630, 443] on video-js "**********" at bounding box center [460, 408] width 736 height 414
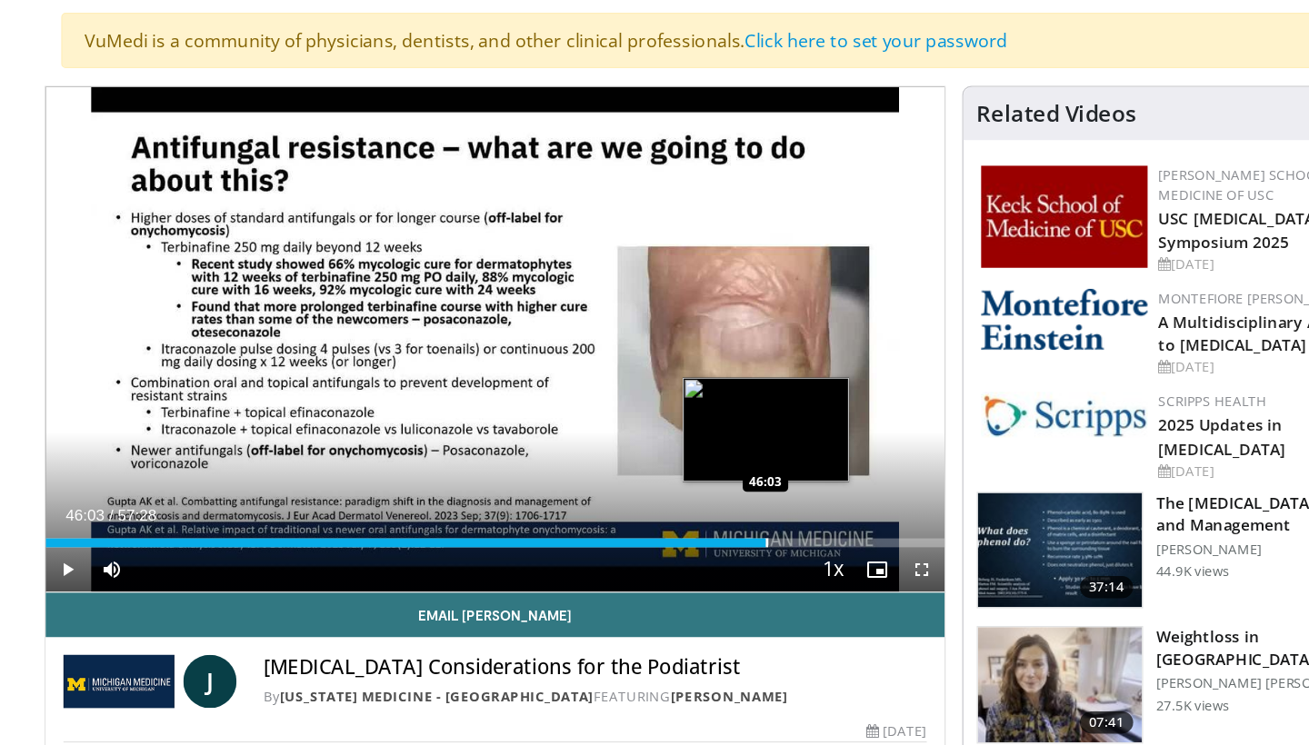
drag, startPoint x: 636, startPoint y: 447, endPoint x: 757, endPoint y: 440, distance: 121.1
click at [757, 571] on div "Loaded : 80.12% 46:03 46:03" at bounding box center [460, 574] width 736 height 7
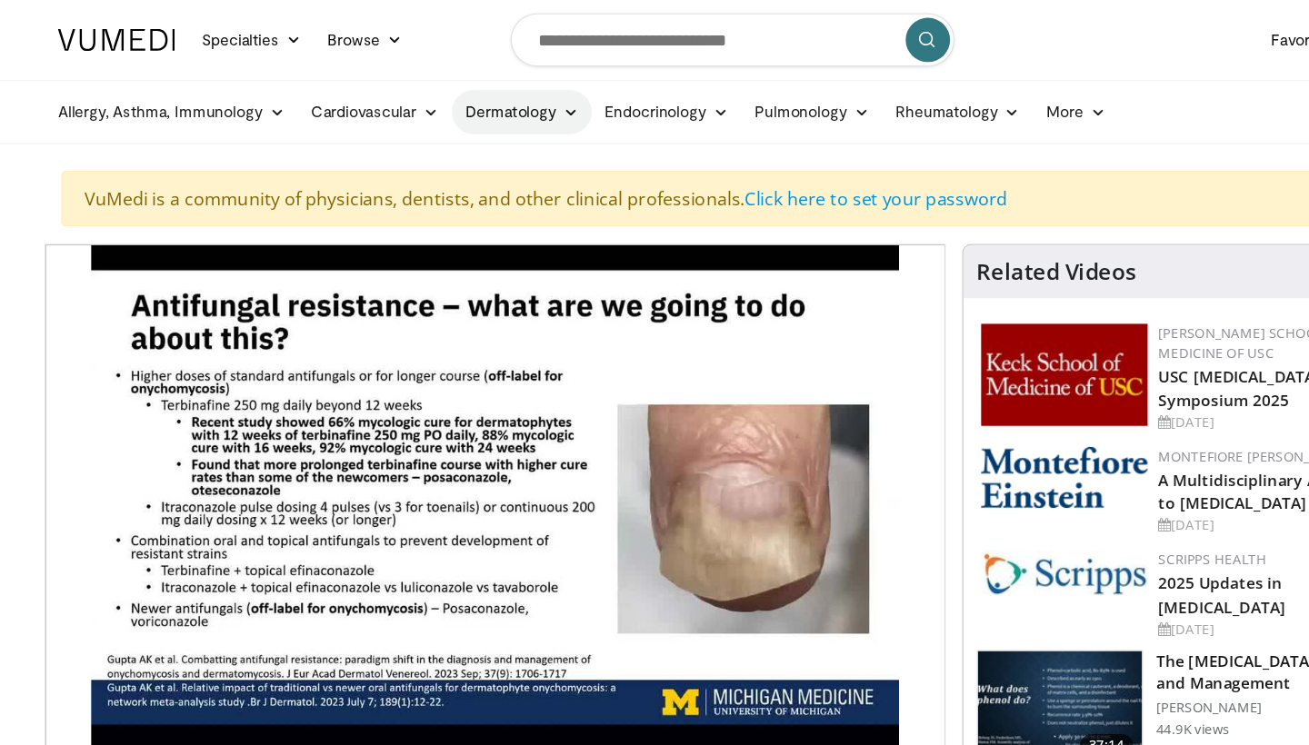
click at [515, 90] on icon at bounding box center [521, 91] width 13 height 13
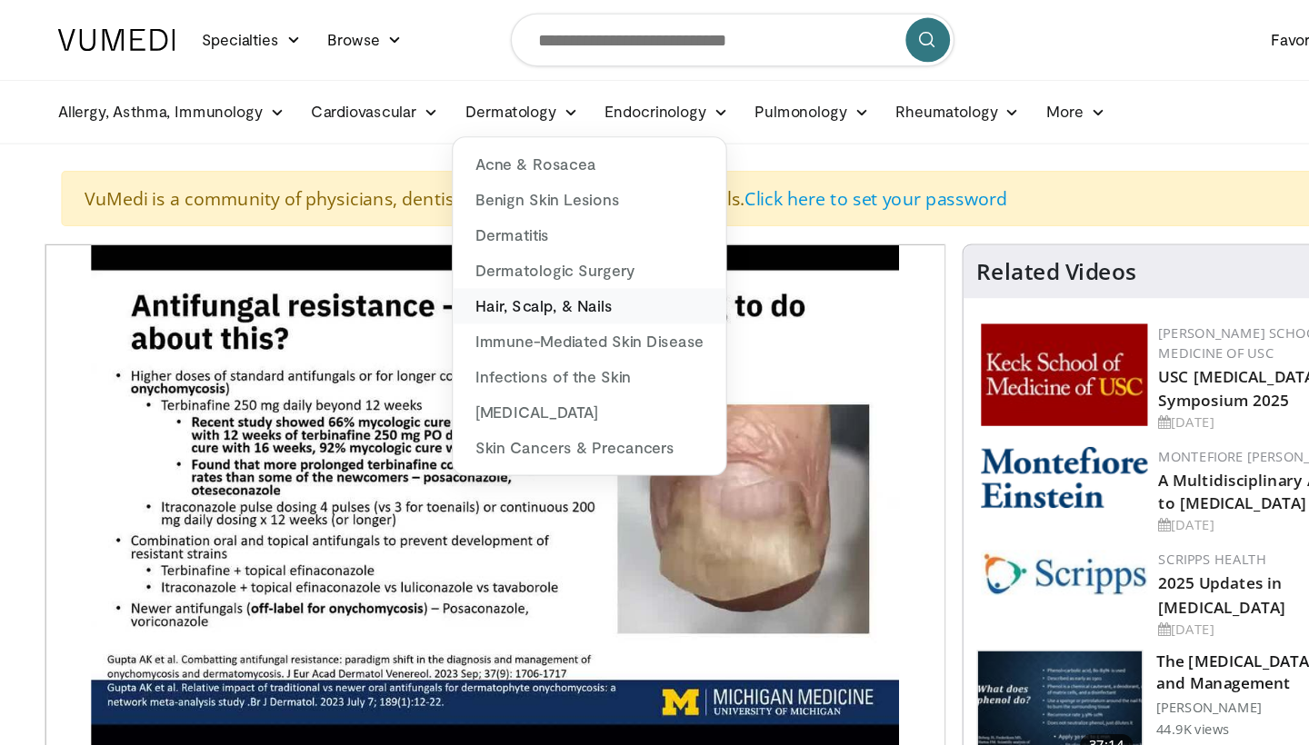
click at [457, 253] on link "Hair, Scalp, & Nails" at bounding box center [537, 250] width 224 height 29
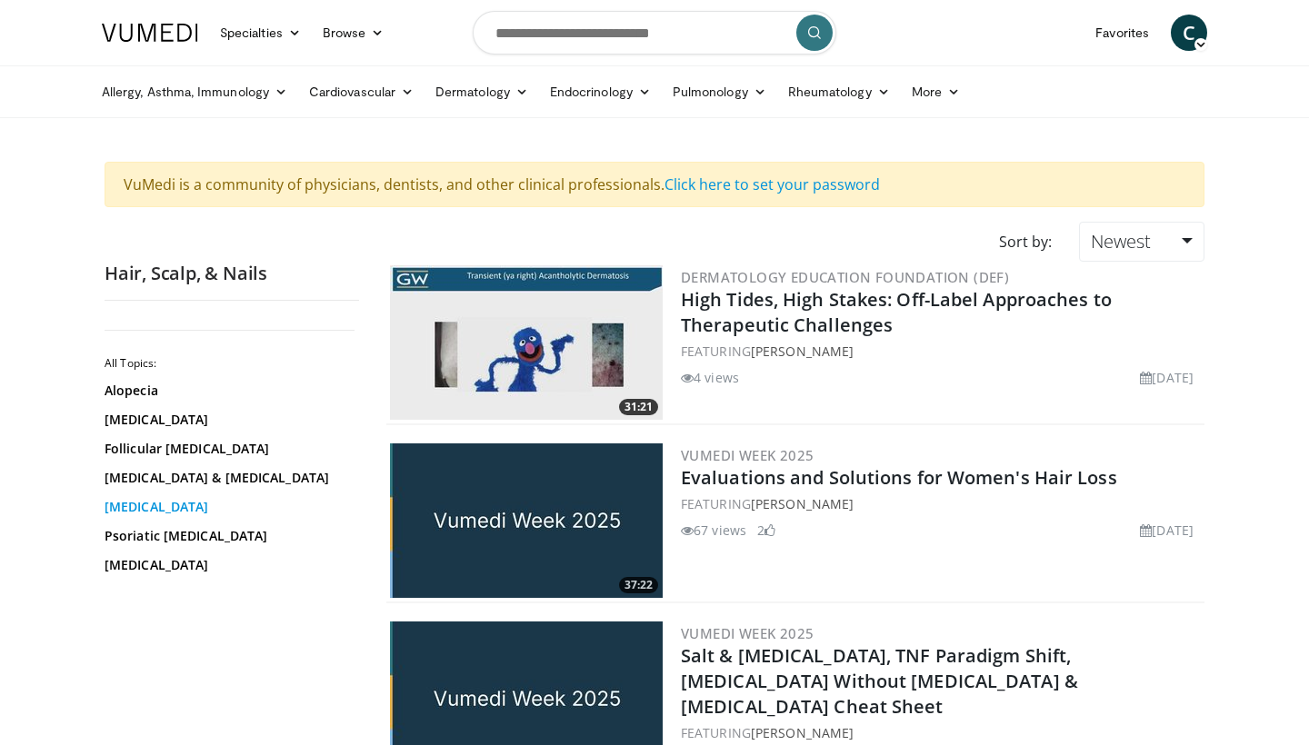
click at [164, 505] on link "Nail Fungus" at bounding box center [227, 507] width 245 height 18
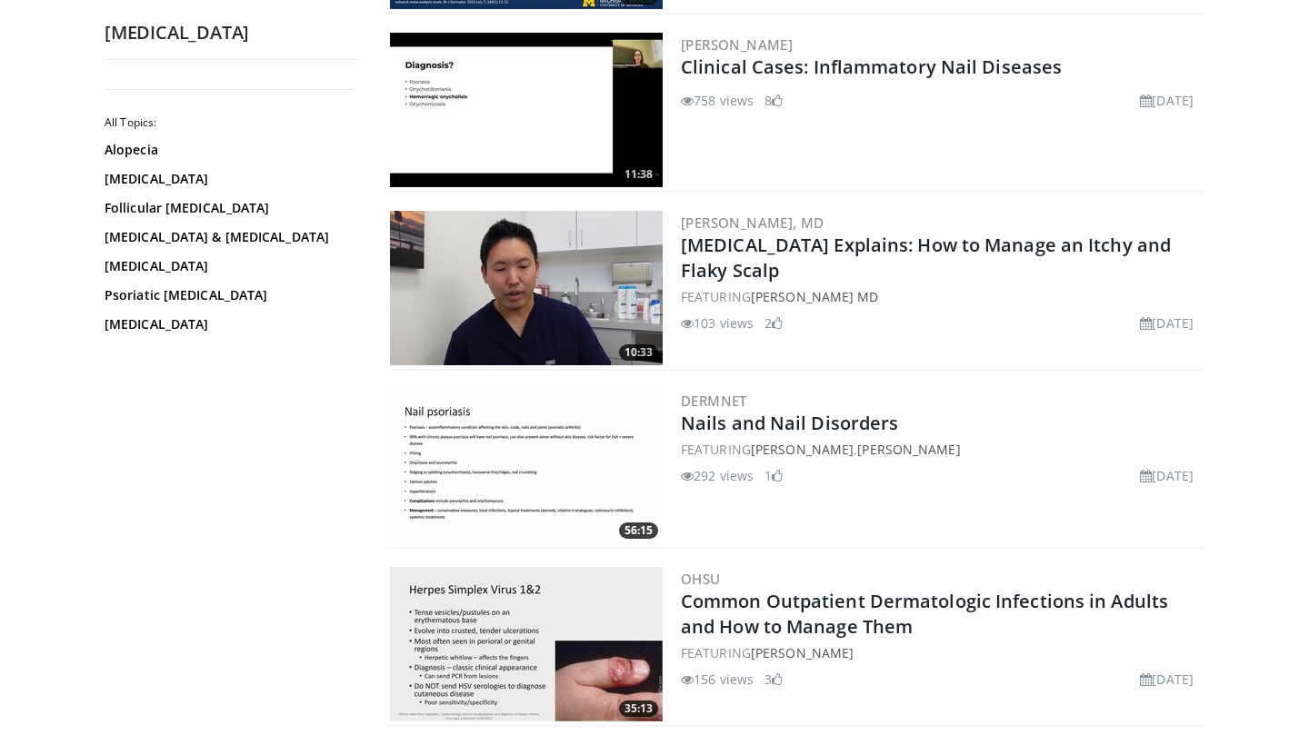
scroll to position [947, 0]
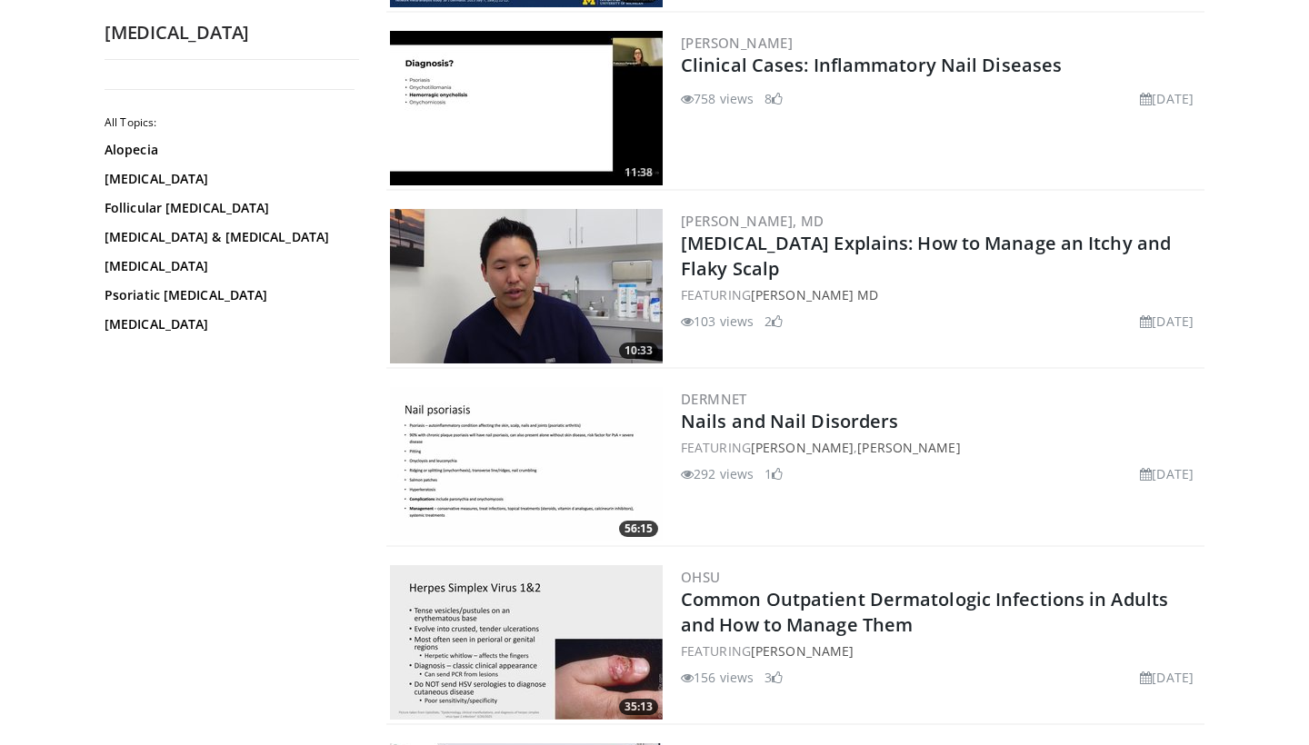
click at [475, 493] on img at bounding box center [526, 464] width 273 height 154
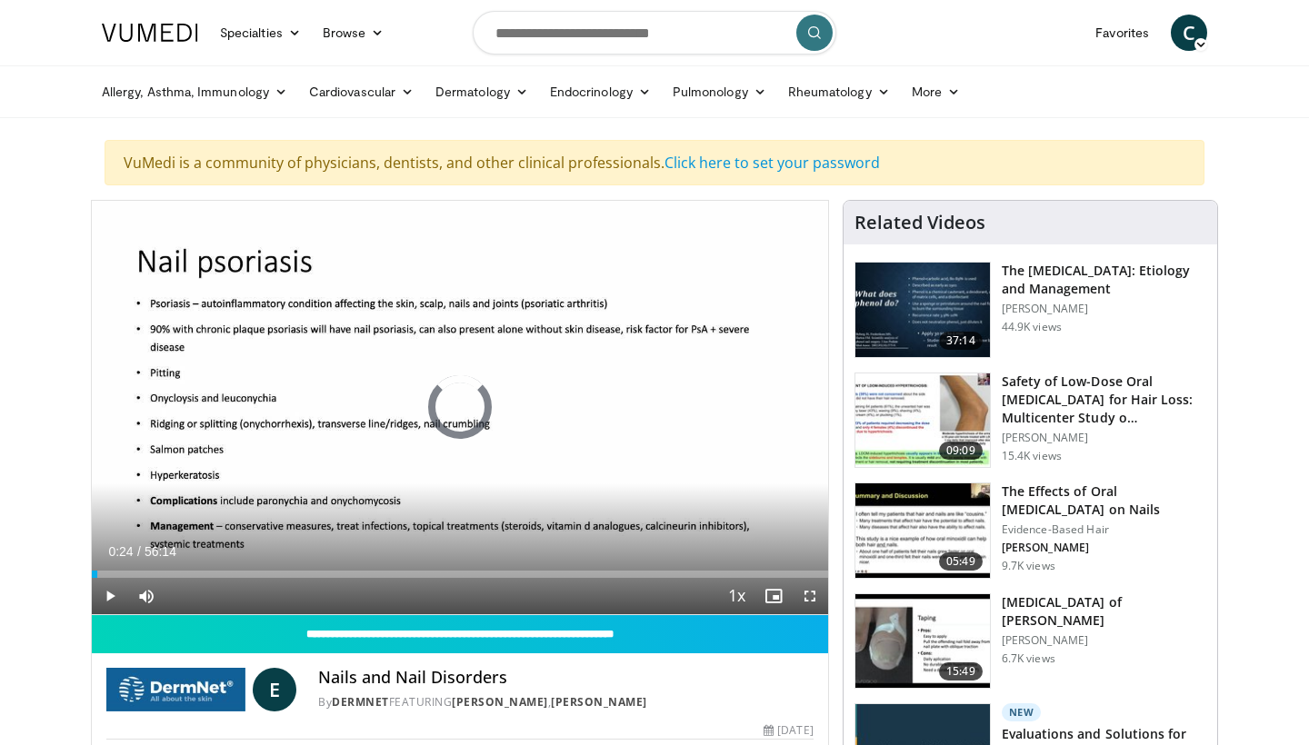
drag, startPoint x: 97, startPoint y: 573, endPoint x: 197, endPoint y: 580, distance: 100.2
click at [197, 580] on div "Current Time 0:24 / Duration 56:14 Play Skip Backward Skip Forward Mute Loaded …" at bounding box center [460, 596] width 736 height 36
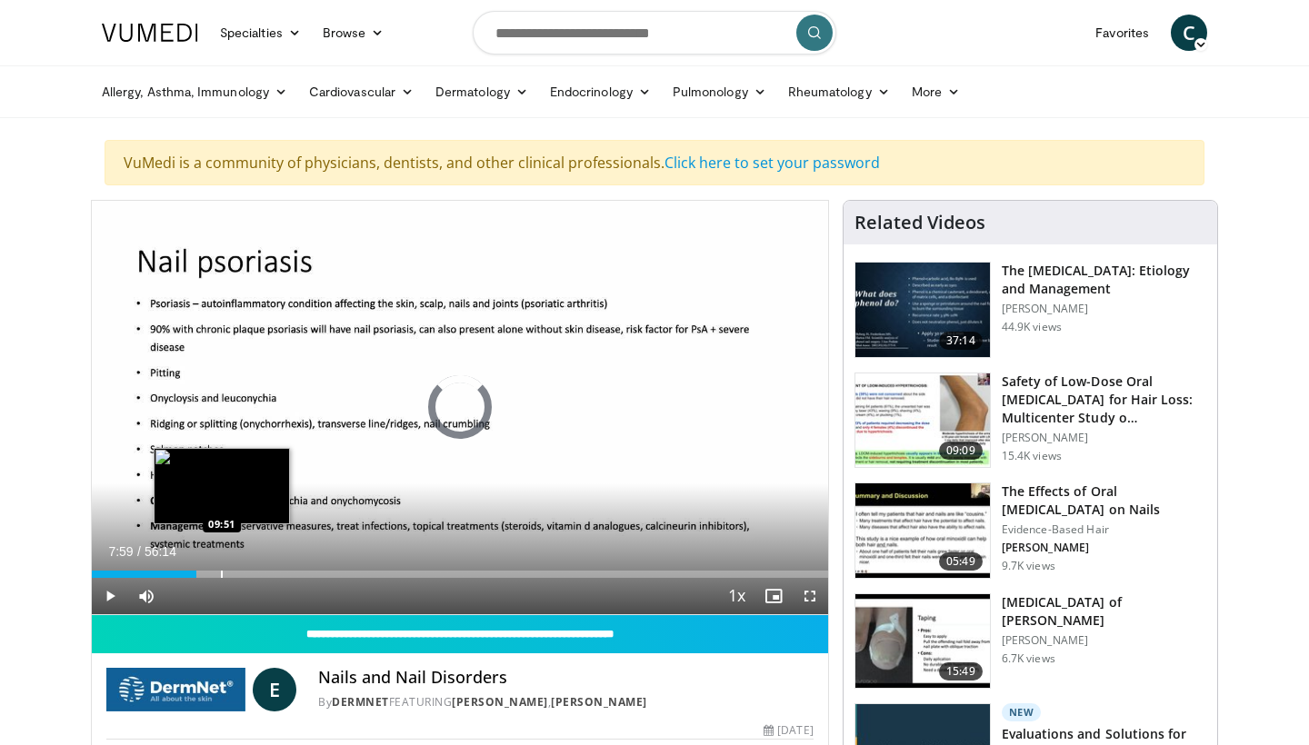
drag, startPoint x: 196, startPoint y: 575, endPoint x: 225, endPoint y: 577, distance: 29.1
click at [223, 577] on div "Progress Bar" at bounding box center [222, 574] width 2 height 7
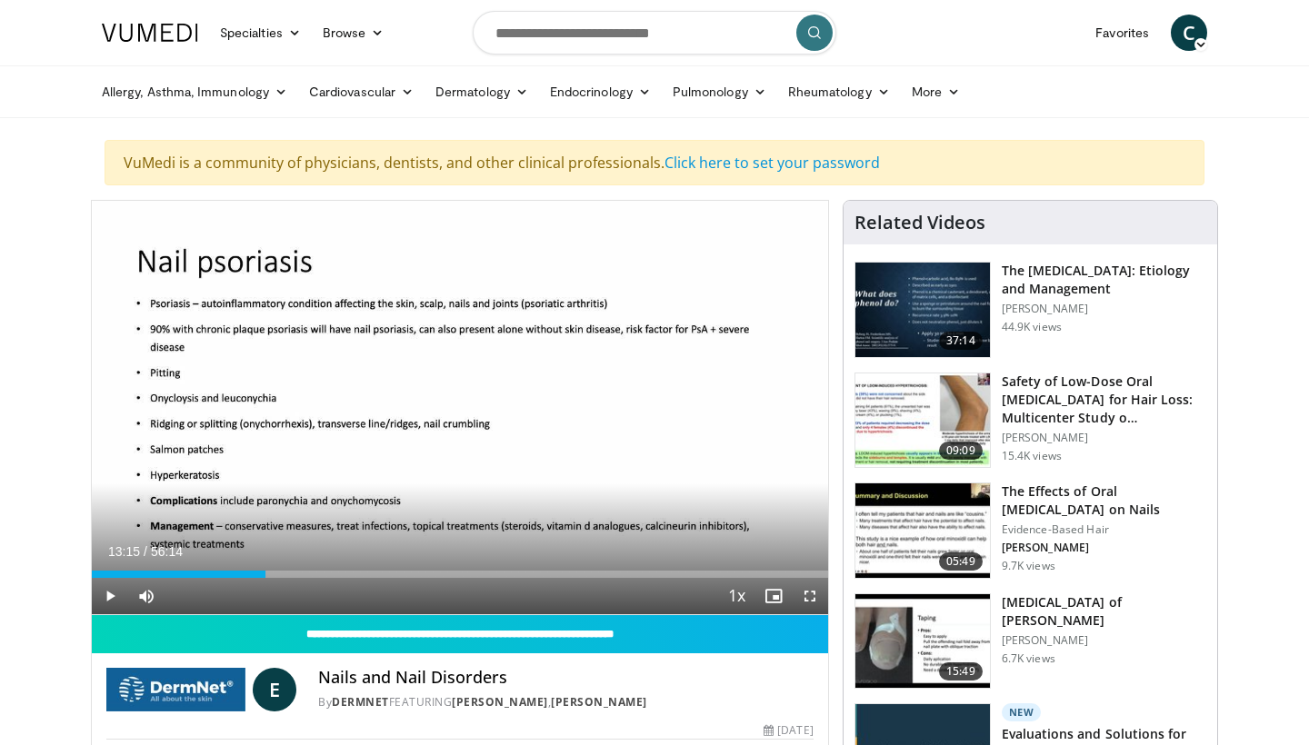
drag, startPoint x: 225, startPoint y: 573, endPoint x: 265, endPoint y: 578, distance: 40.2
click at [265, 578] on div "Current Time 13:15 / Duration 56:14 Play Skip Backward Skip Forward Mute Loaded…" at bounding box center [460, 596] width 736 height 36
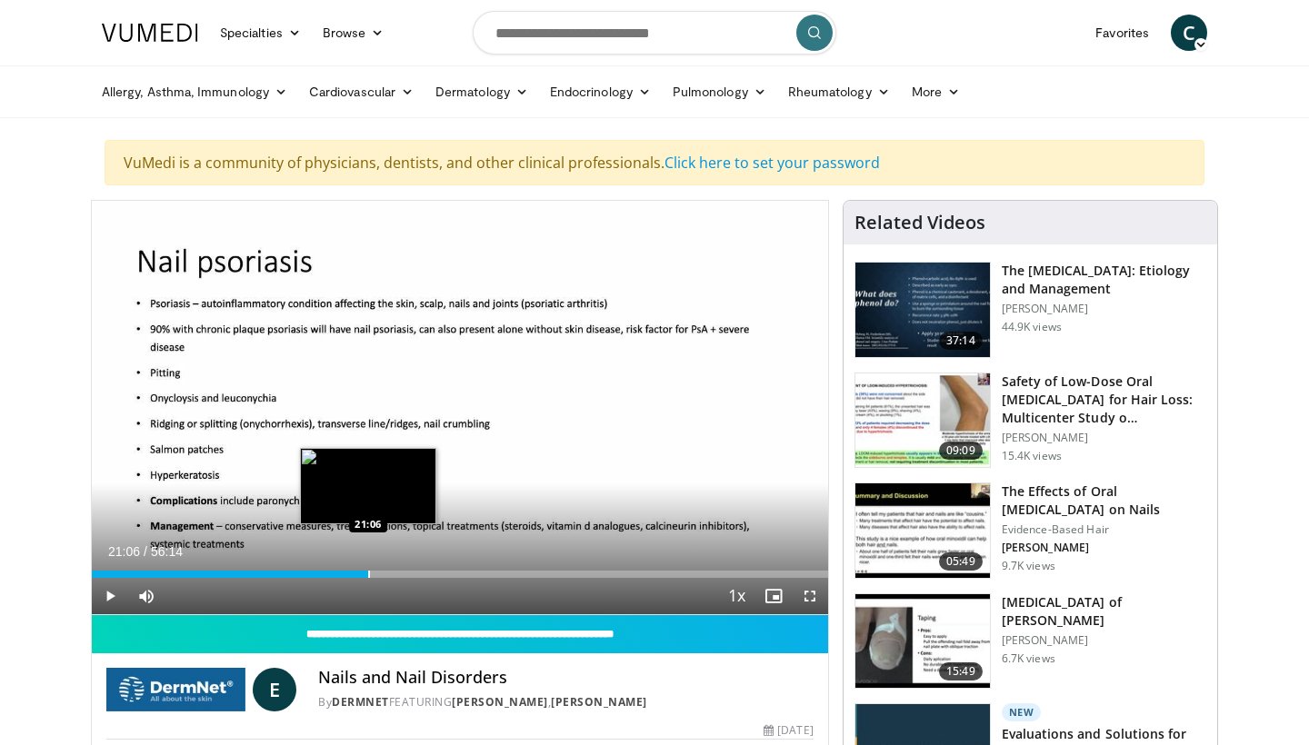
drag, startPoint x: 265, startPoint y: 572, endPoint x: 369, endPoint y: 561, distance: 104.2
click at [369, 562] on div "Loaded : 0.00% 21:06 21:06" at bounding box center [460, 569] width 736 height 17
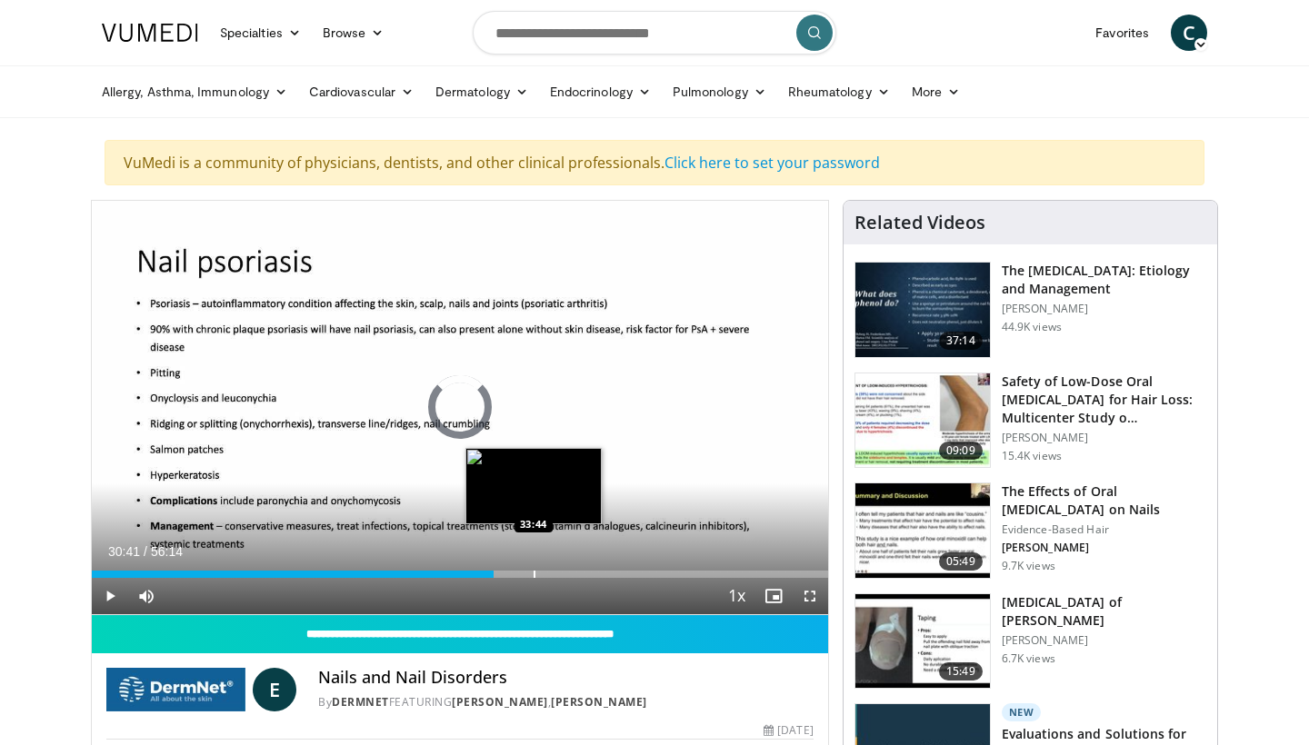
drag, startPoint x: 374, startPoint y: 573, endPoint x: 532, endPoint y: 562, distance: 157.7
click at [533, 562] on div "Loaded : 0.00% 33:44 33:44" at bounding box center [460, 569] width 736 height 17
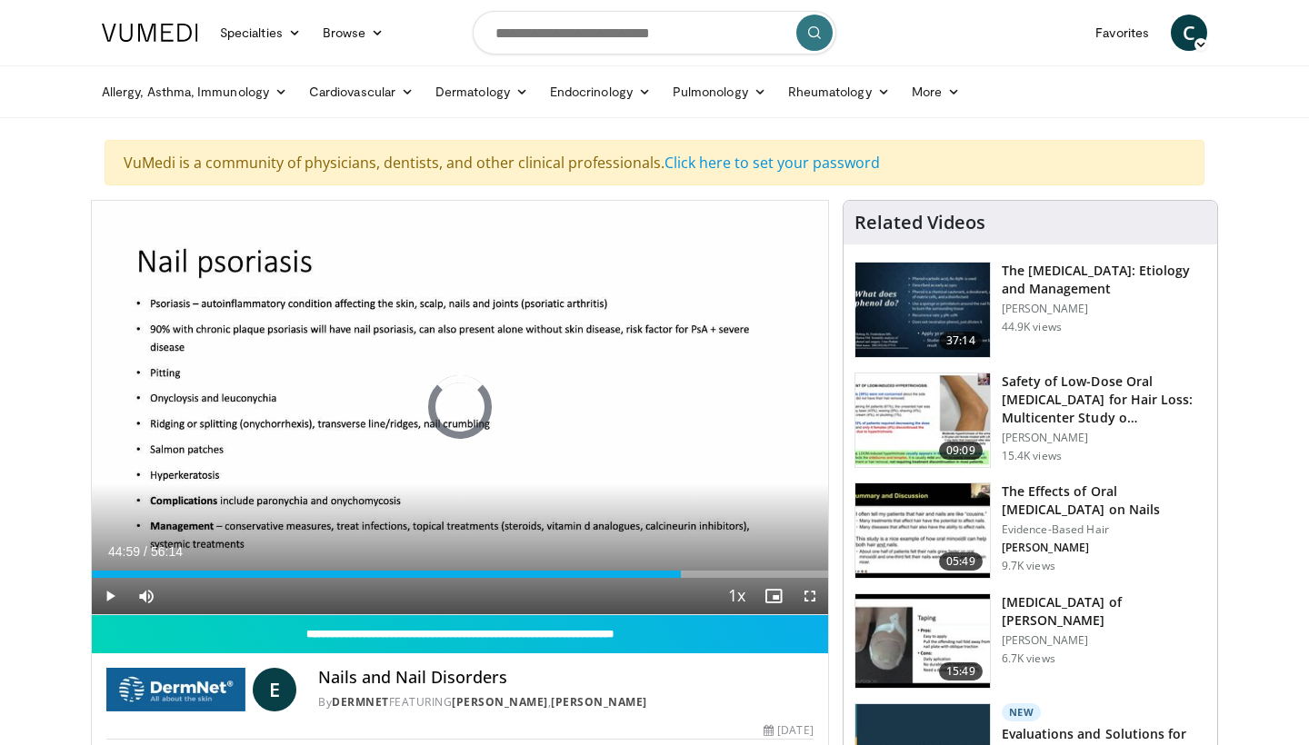
drag, startPoint x: 535, startPoint y: 571, endPoint x: 684, endPoint y: 556, distance: 149.7
click at [684, 578] on div "Current Time 44:59 / Duration 56:14 Play Skip Backward Skip Forward Mute Loaded…" at bounding box center [460, 596] width 736 height 36
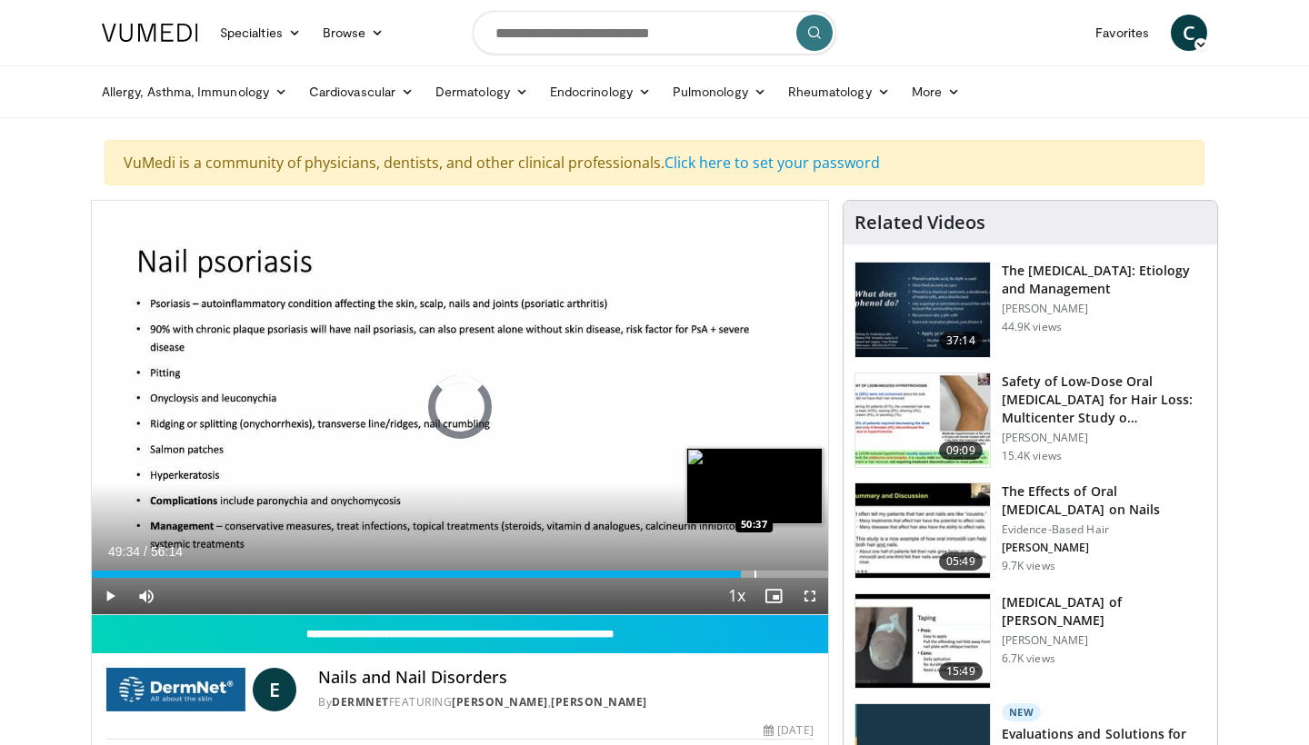
drag, startPoint x: 694, startPoint y: 575, endPoint x: 755, endPoint y: 560, distance: 62.8
click at [755, 561] on div "Loaded : 0.00% 50:33 50:37" at bounding box center [460, 569] width 736 height 17
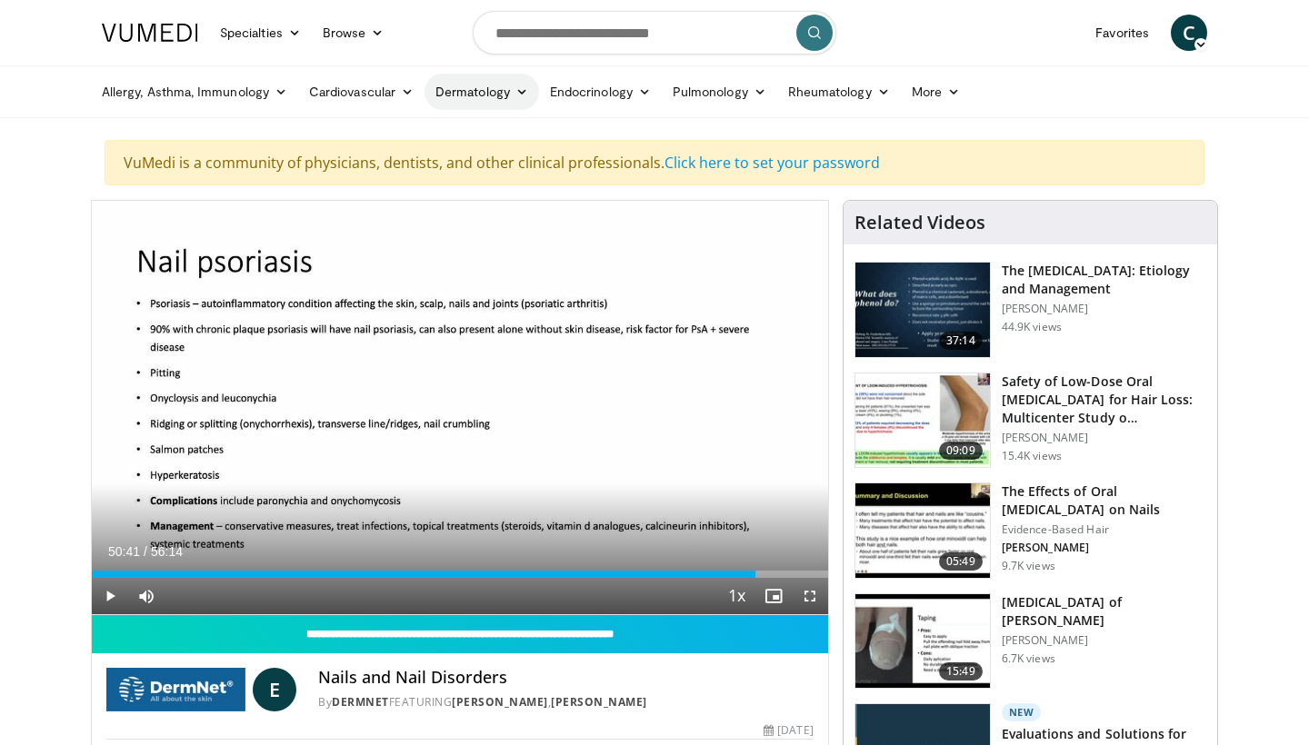
click at [517, 94] on icon at bounding box center [521, 91] width 13 height 13
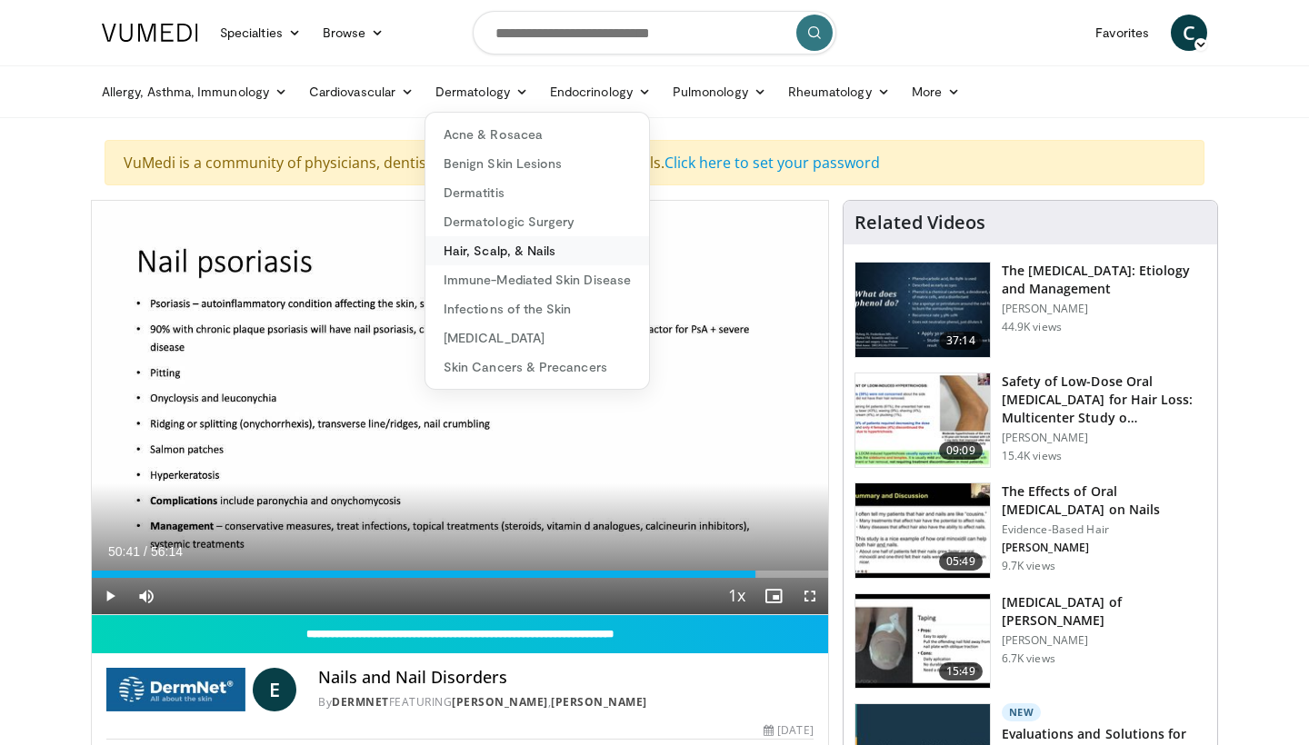
click at [487, 248] on link "Hair, Scalp, & Nails" at bounding box center [537, 250] width 224 height 29
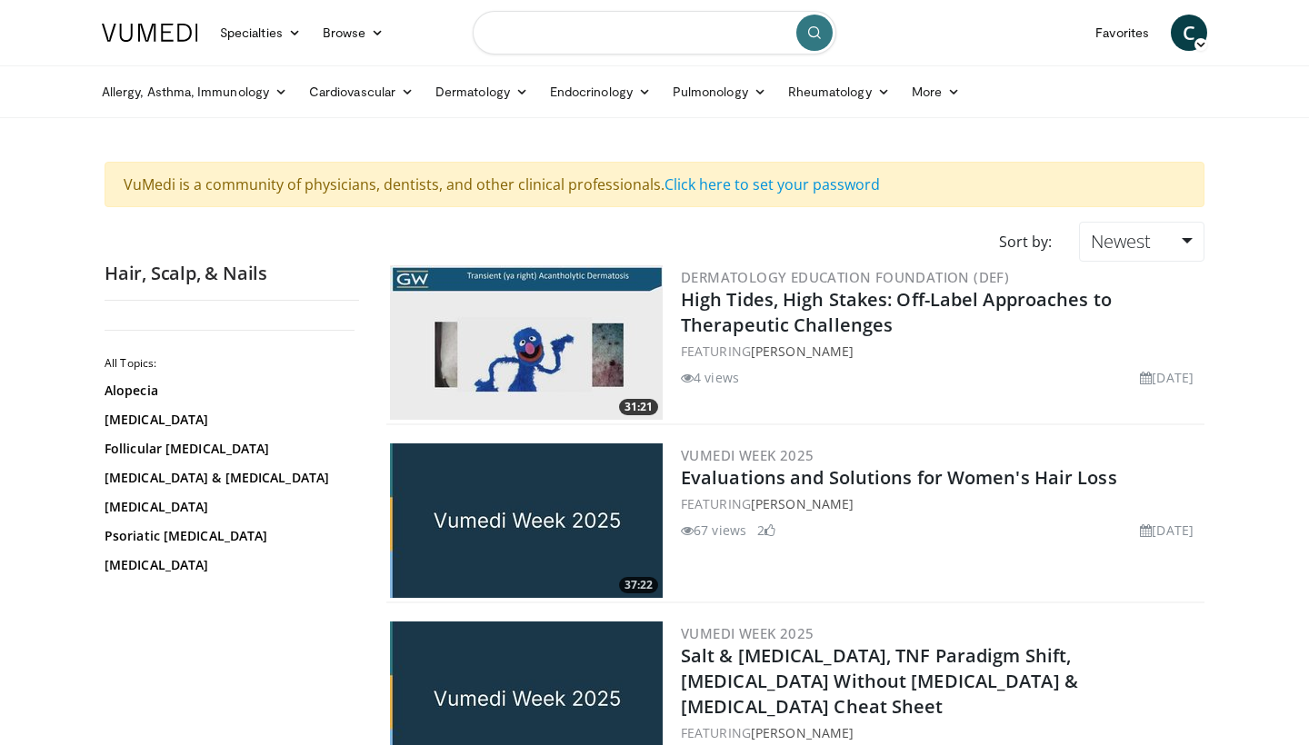
click at [518, 45] on input "Search topics, interventions" at bounding box center [654, 33] width 363 height 44
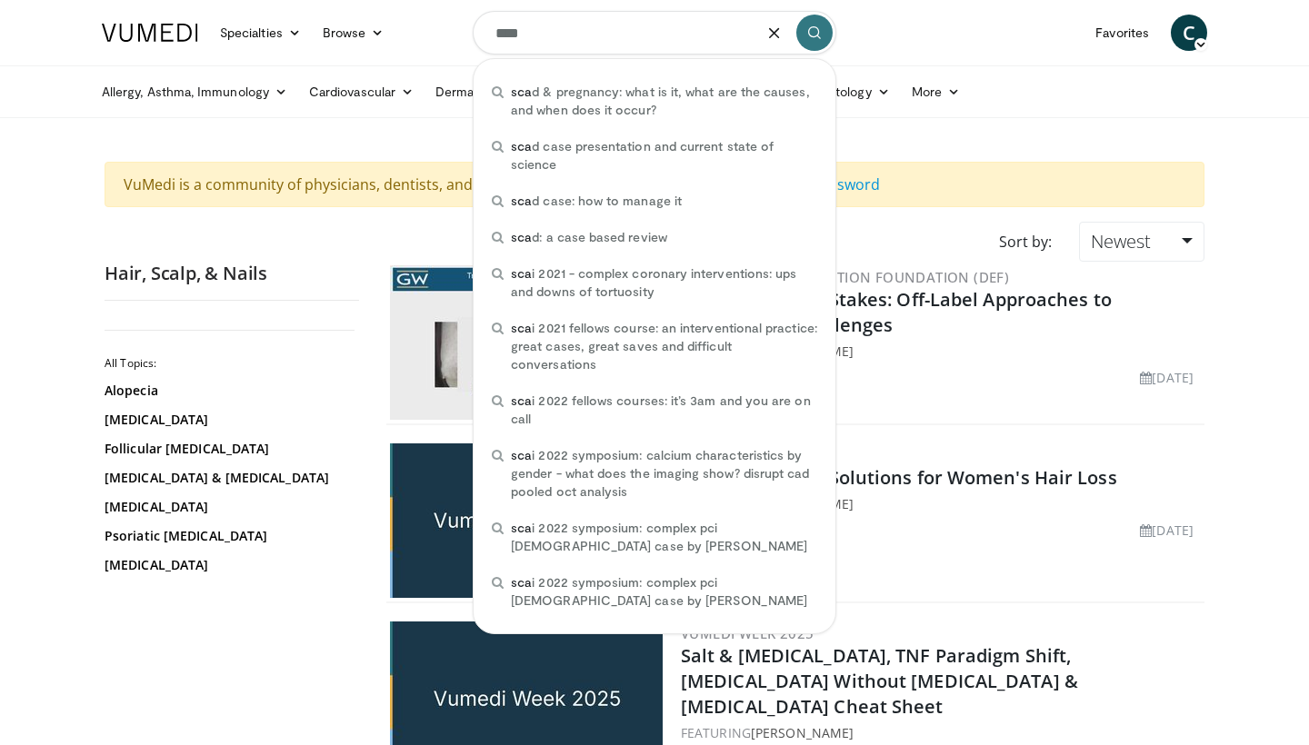
type input "*****"
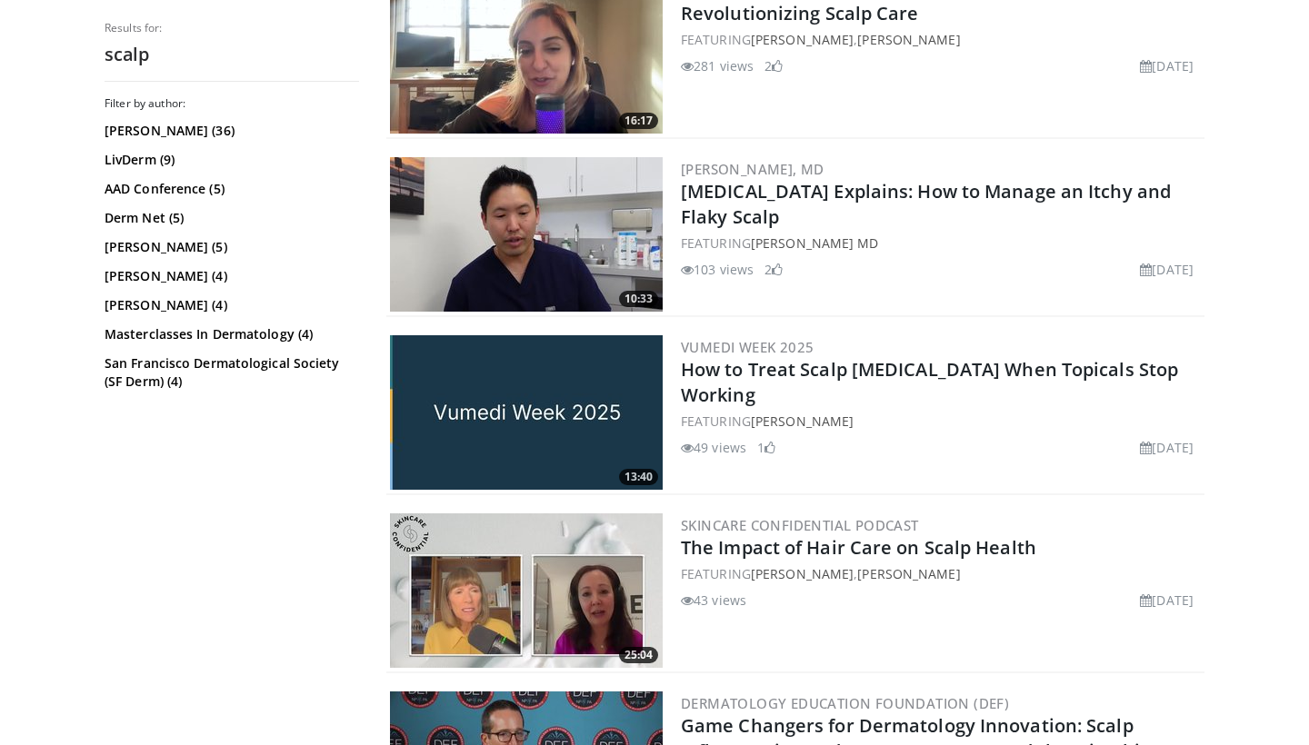
scroll to position [643, 0]
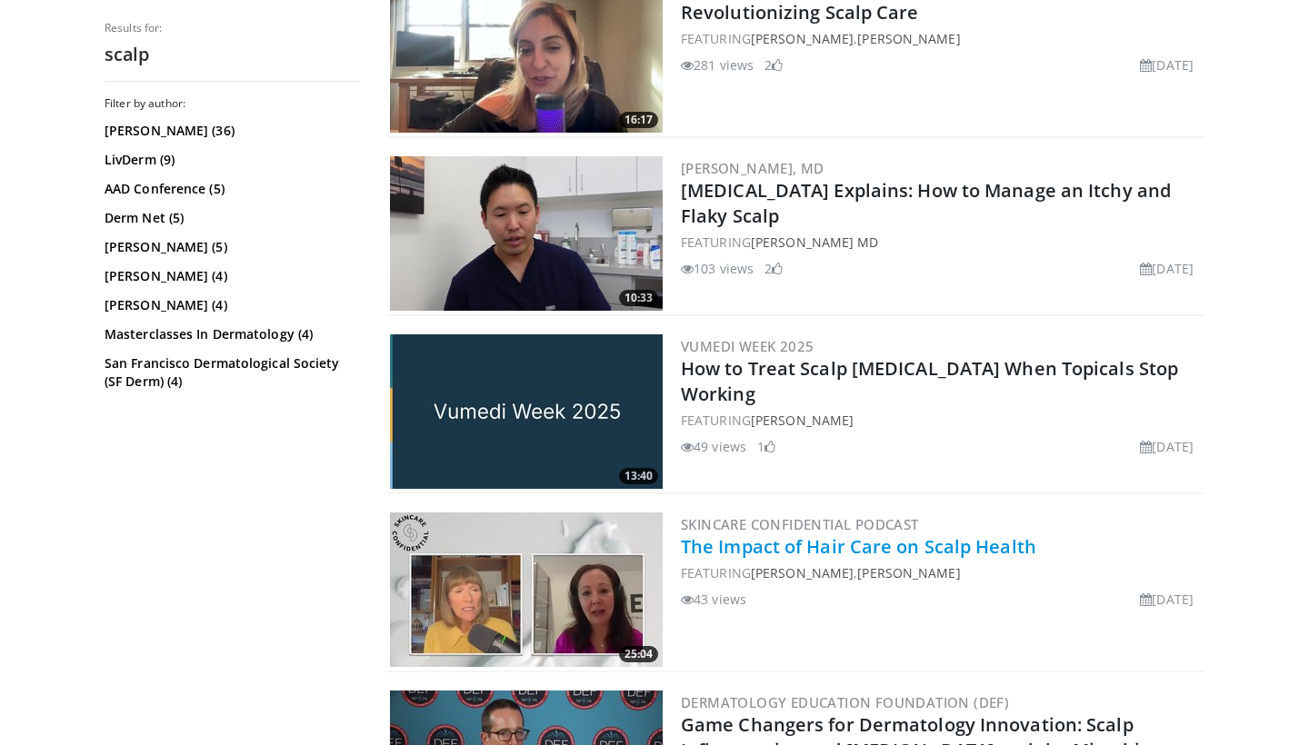
click at [801, 543] on link "The Impact of Hair Care on Scalp Health" at bounding box center [858, 546] width 355 height 25
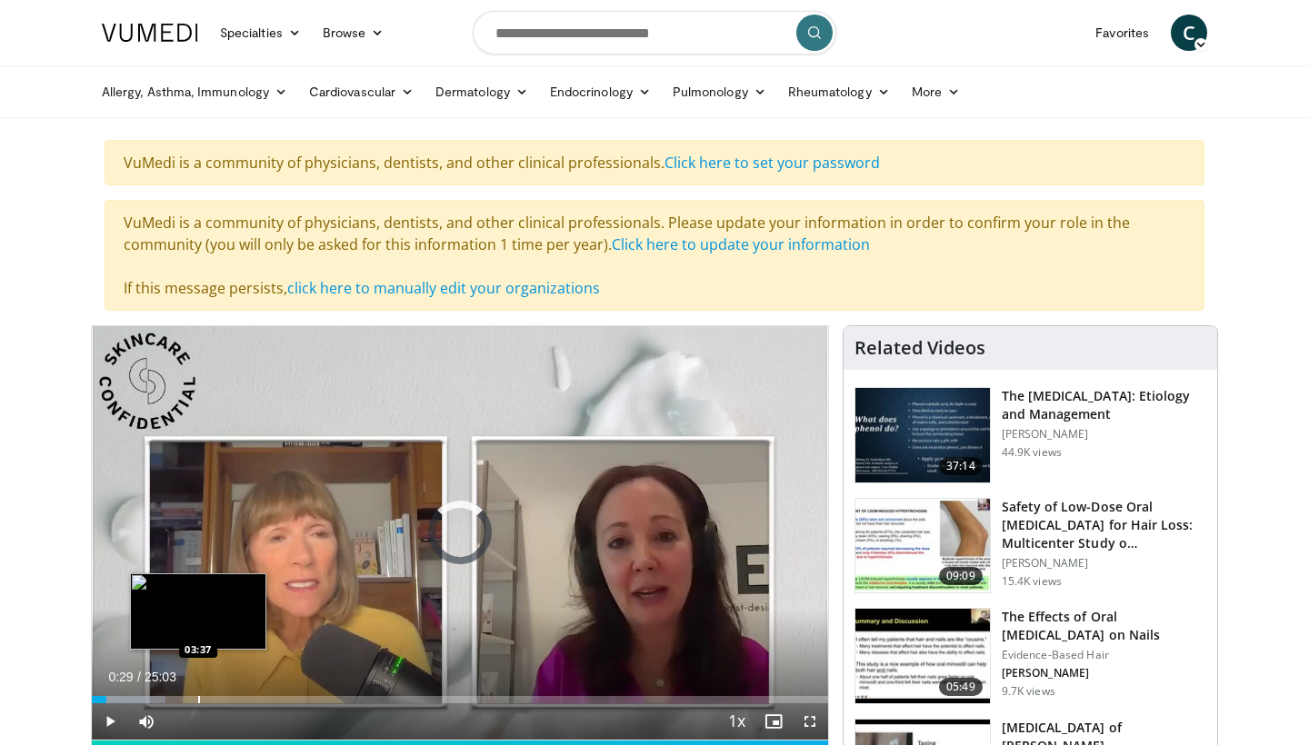
drag, startPoint x: 106, startPoint y: 696, endPoint x: 196, endPoint y: 693, distance: 90.0
click at [196, 693] on div "Loaded : 9.97% 03:35 03:37" at bounding box center [460, 694] width 736 height 17
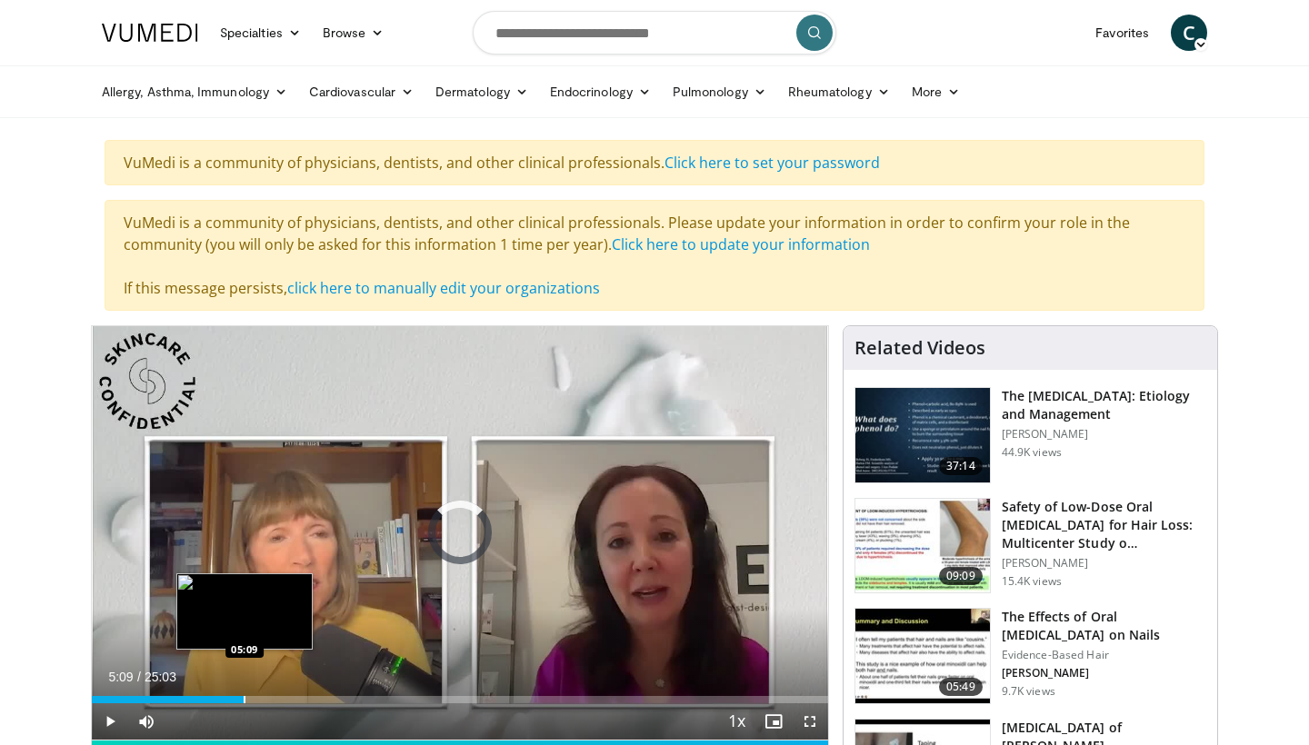
drag, startPoint x: 196, startPoint y: 693, endPoint x: 238, endPoint y: 698, distance: 42.0
click at [241, 698] on div "Loaded : 0.00% 05:08 05:09" at bounding box center [460, 694] width 736 height 17
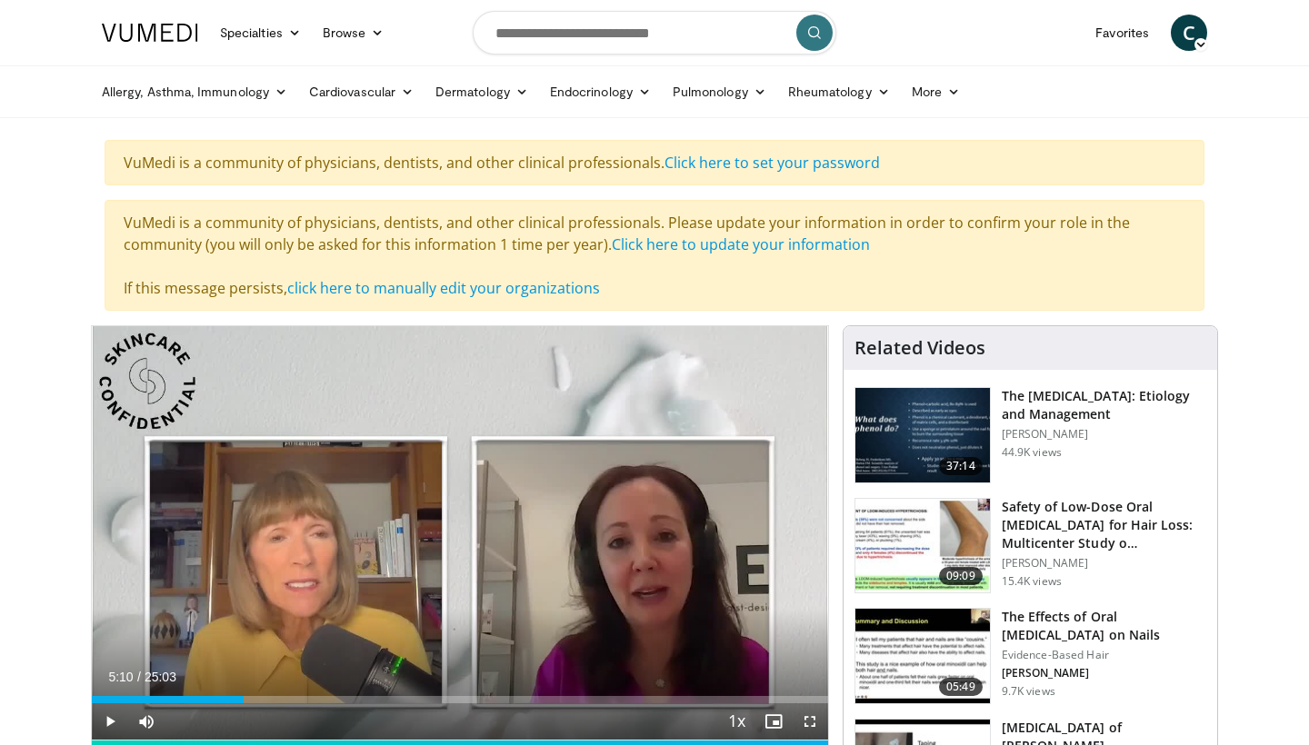
click at [105, 724] on span "Video Player" at bounding box center [110, 721] width 36 height 36
drag, startPoint x: 247, startPoint y: 701, endPoint x: 323, endPoint y: 708, distance: 75.8
click at [323, 708] on div "Current Time 7:49 / Duration 25:03 Play Skip Backward Skip Forward Mute Loaded …" at bounding box center [460, 721] width 736 height 36
drag, startPoint x: 324, startPoint y: 699, endPoint x: 455, endPoint y: 705, distance: 131.0
click at [455, 705] on div "Current Time 12:22 / Duration 25:03 Play Skip Backward Skip Forward Mute Loaded…" at bounding box center [460, 721] width 736 height 36
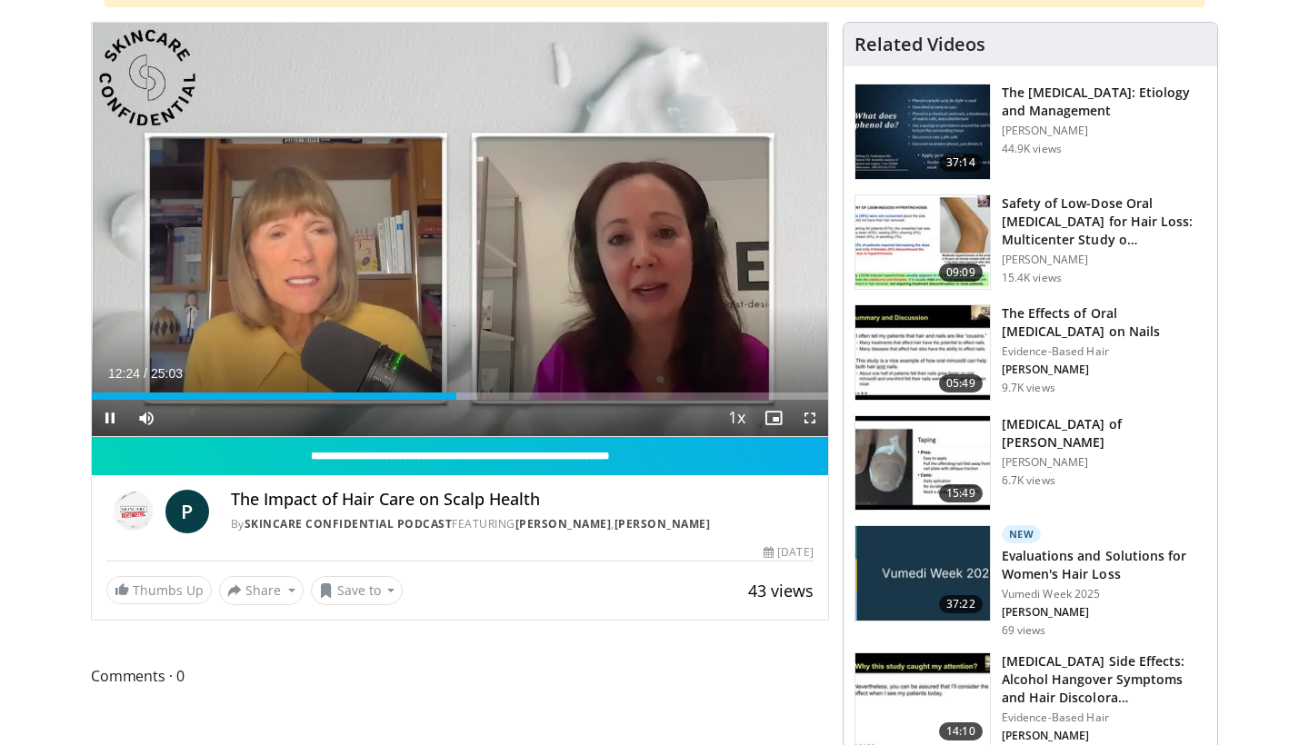
scroll to position [305, 0]
